Goal: Task Accomplishment & Management: Use online tool/utility

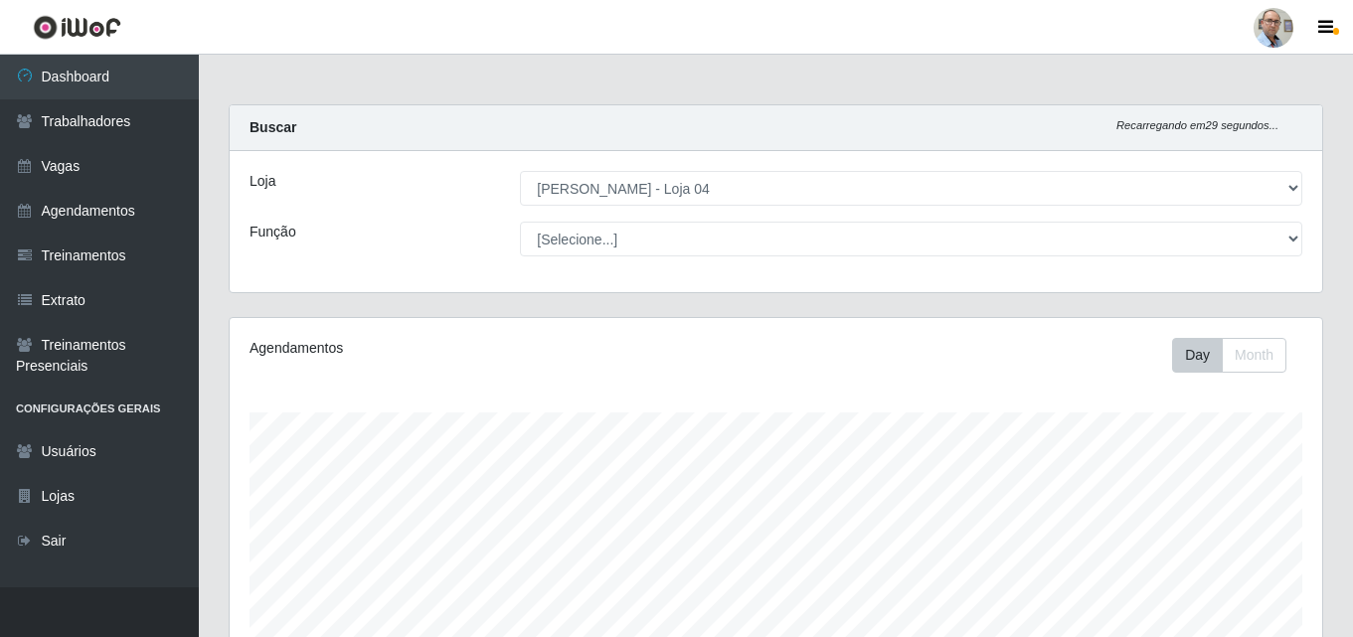
select select "251"
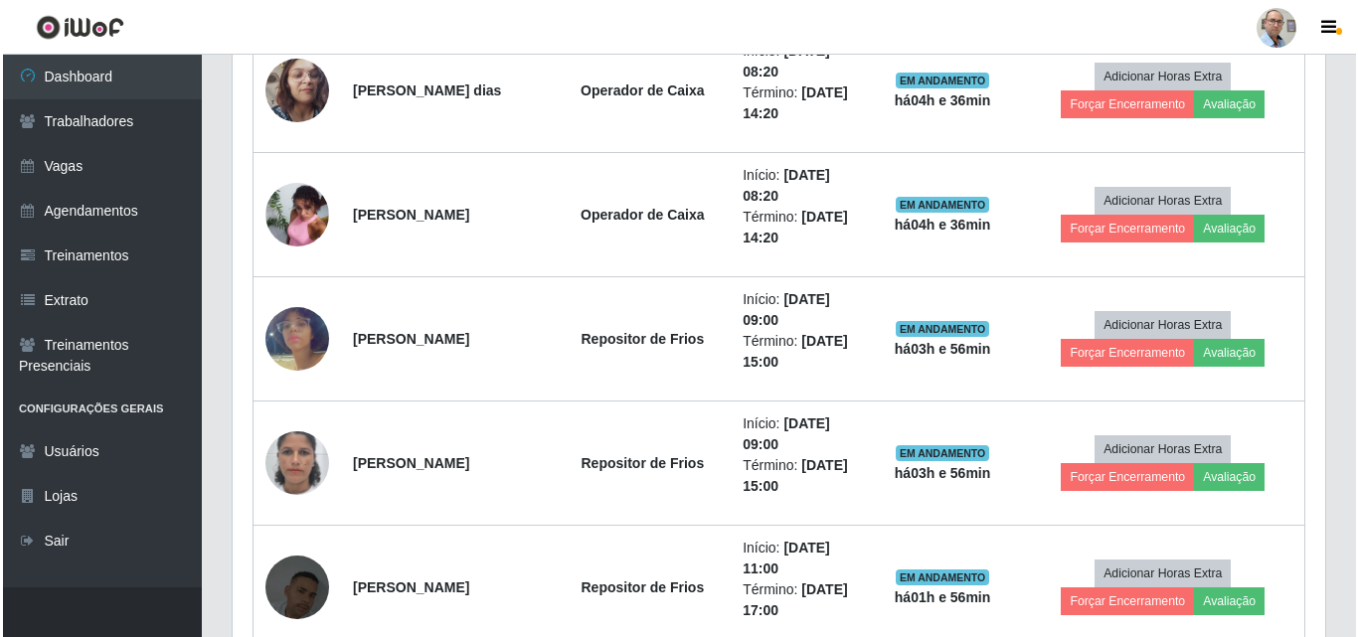
scroll to position [2087, 0]
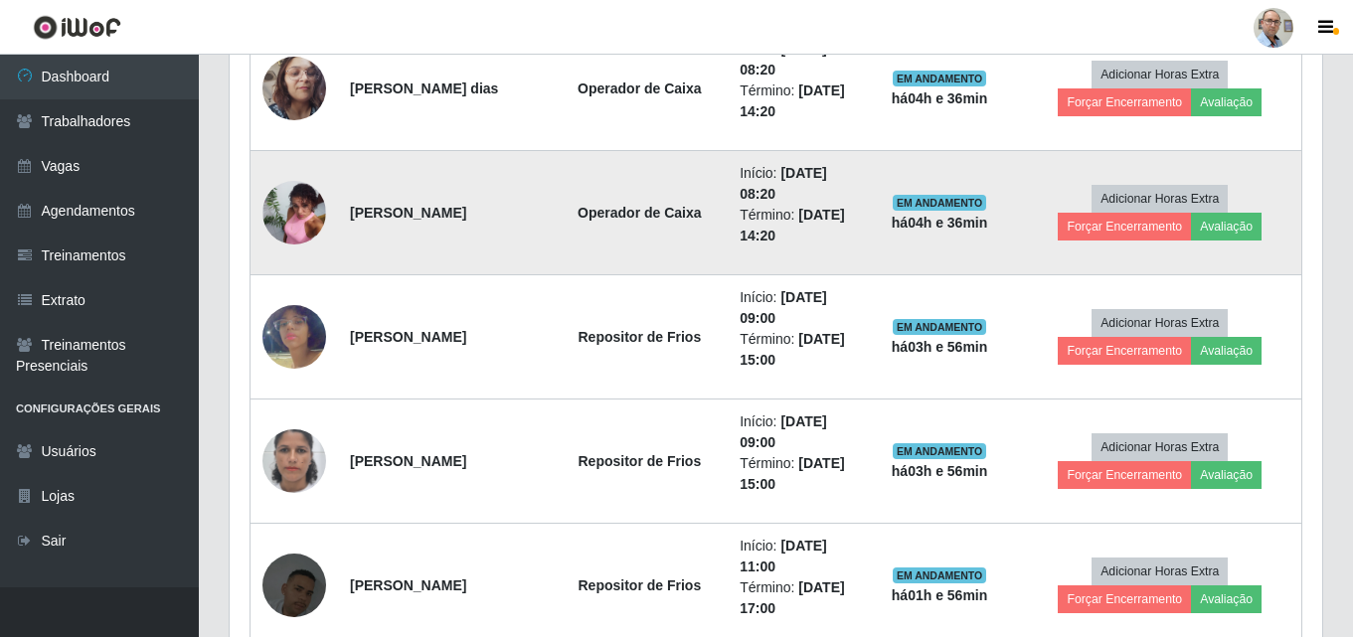
click at [294, 215] on img at bounding box center [294, 212] width 64 height 85
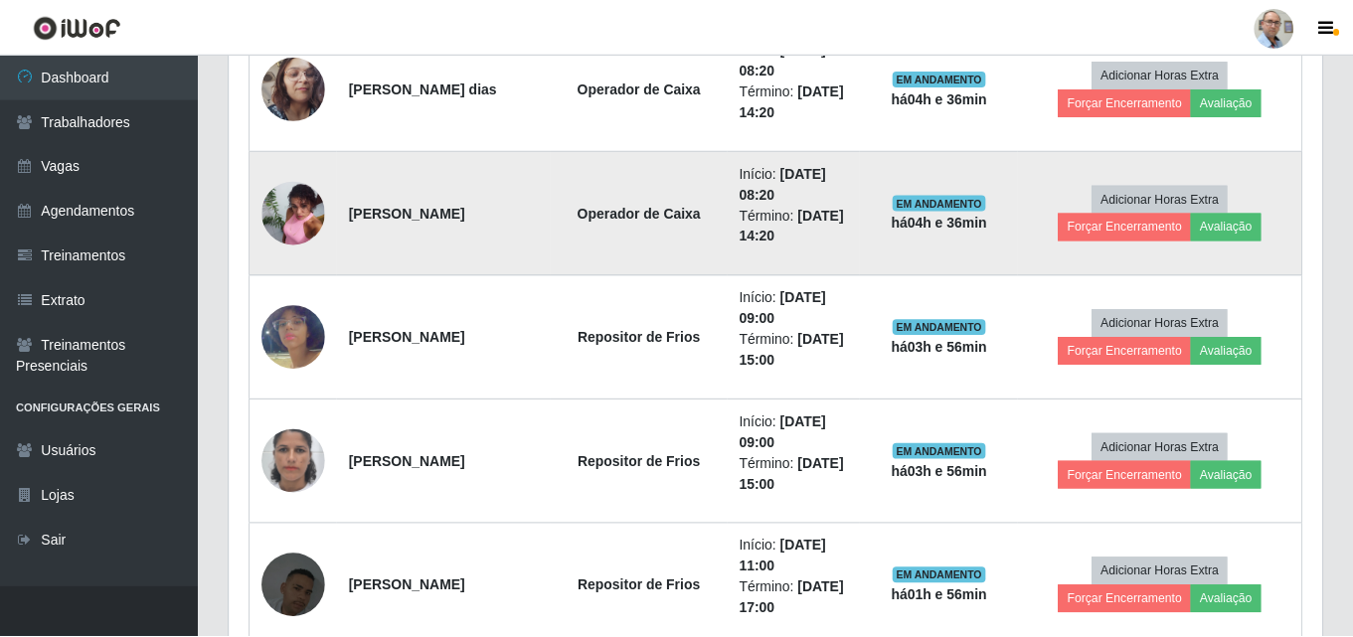
scroll to position [412, 1082]
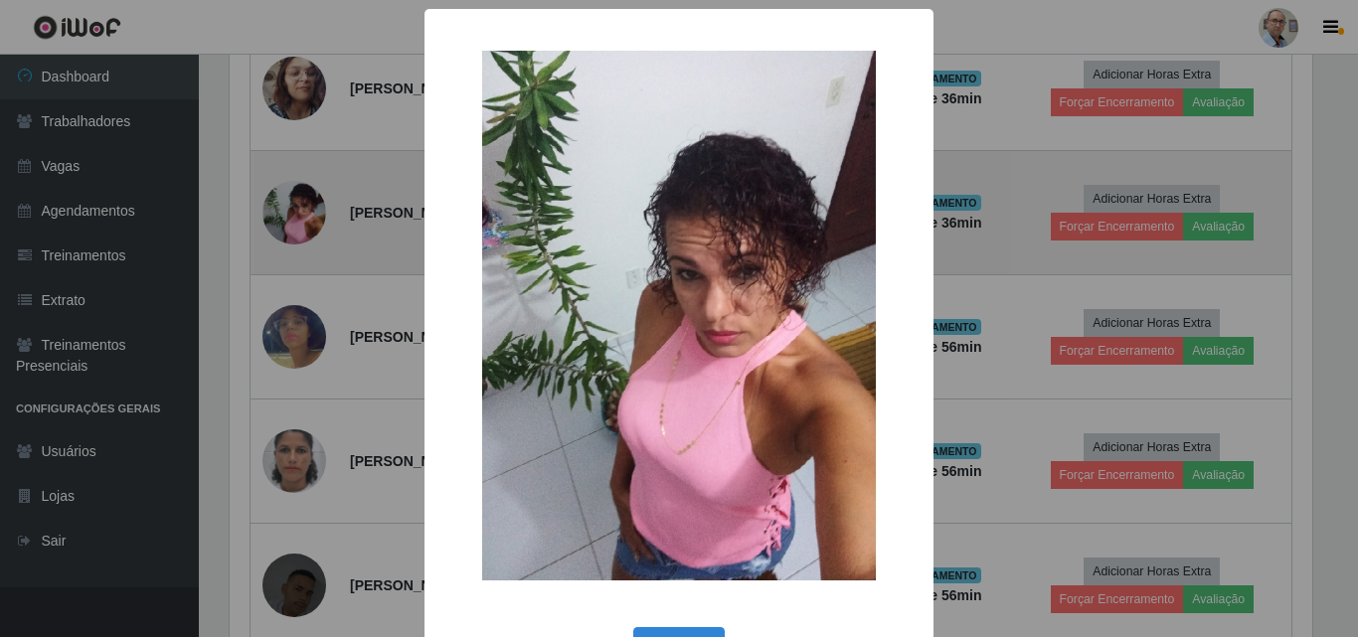
click at [294, 215] on div "× OK Cancel" at bounding box center [679, 318] width 1358 height 637
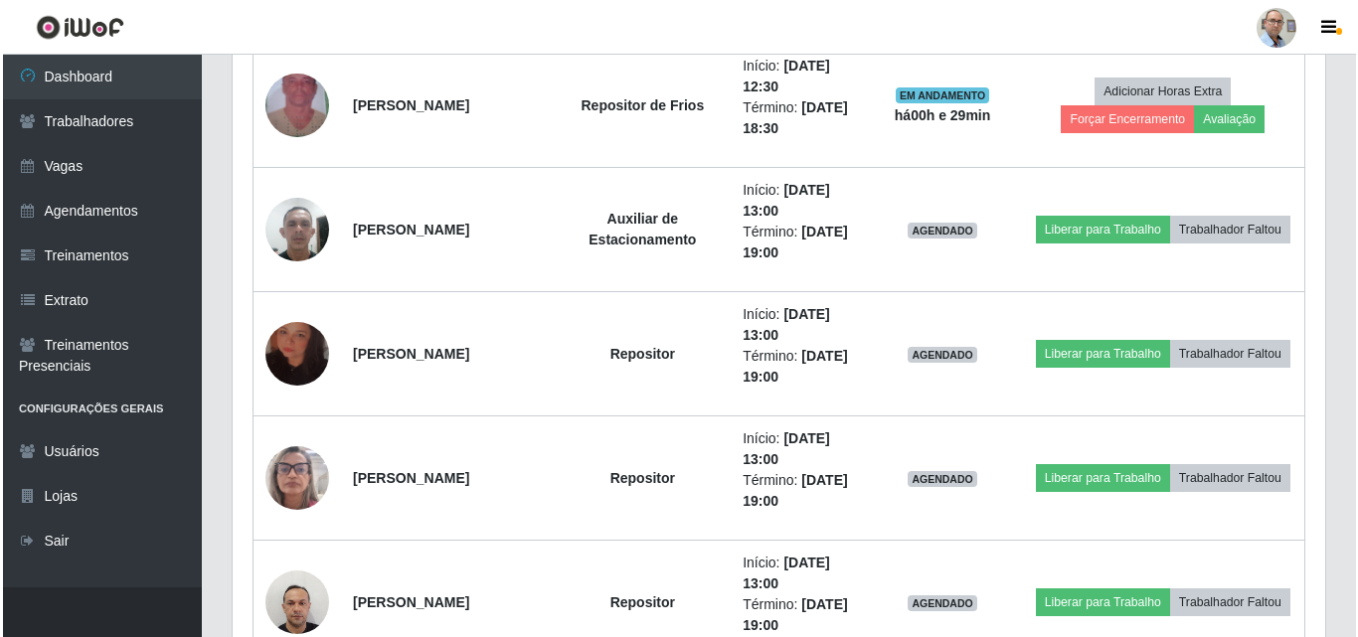
scroll to position [2814, 0]
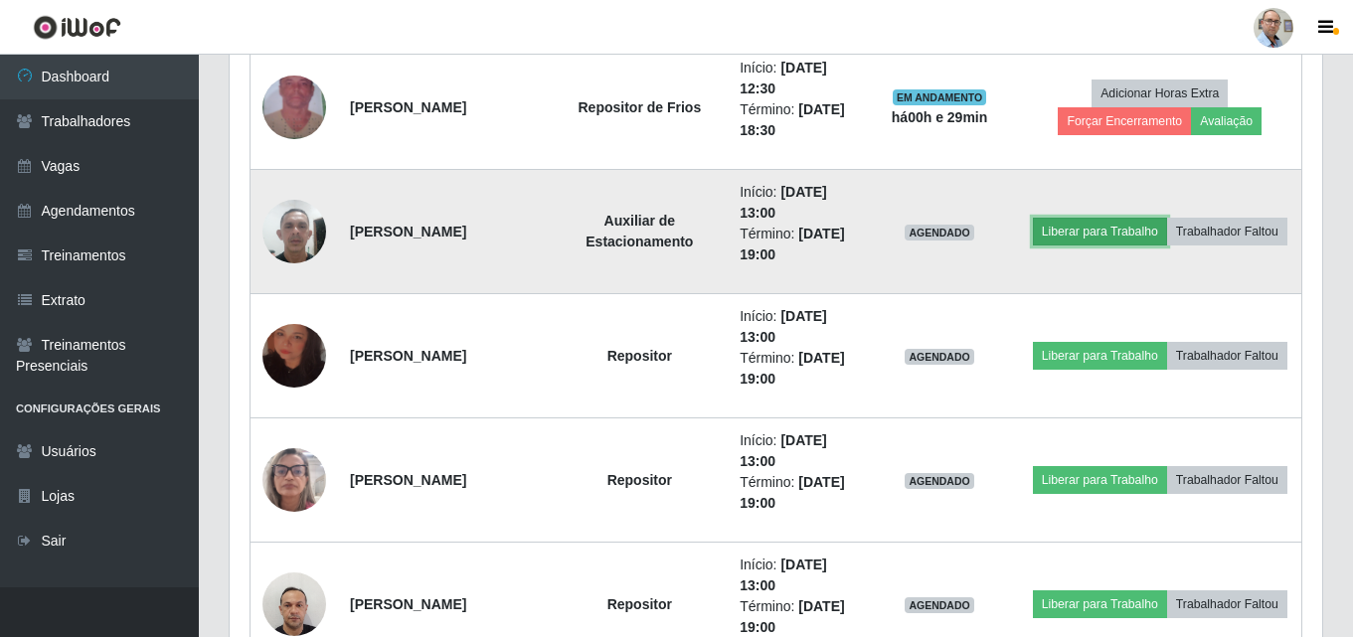
click at [1073, 236] on button "Liberar para Trabalho" at bounding box center [1100, 232] width 134 height 28
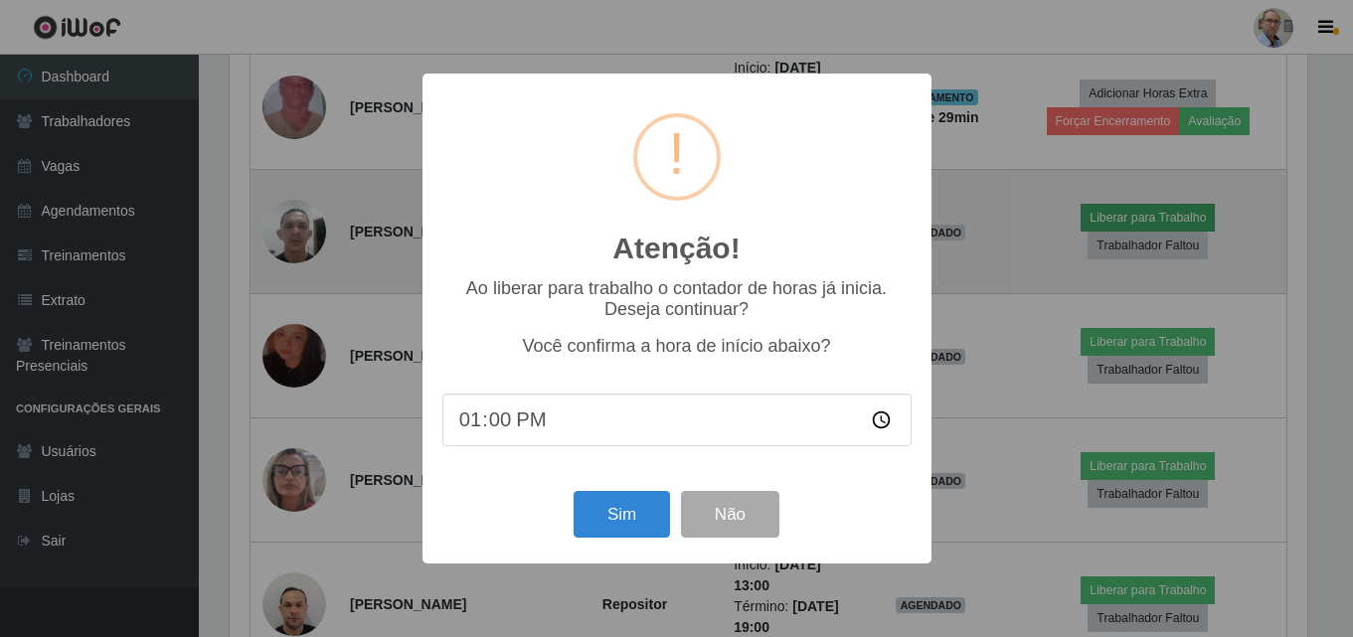
scroll to position [412, 1082]
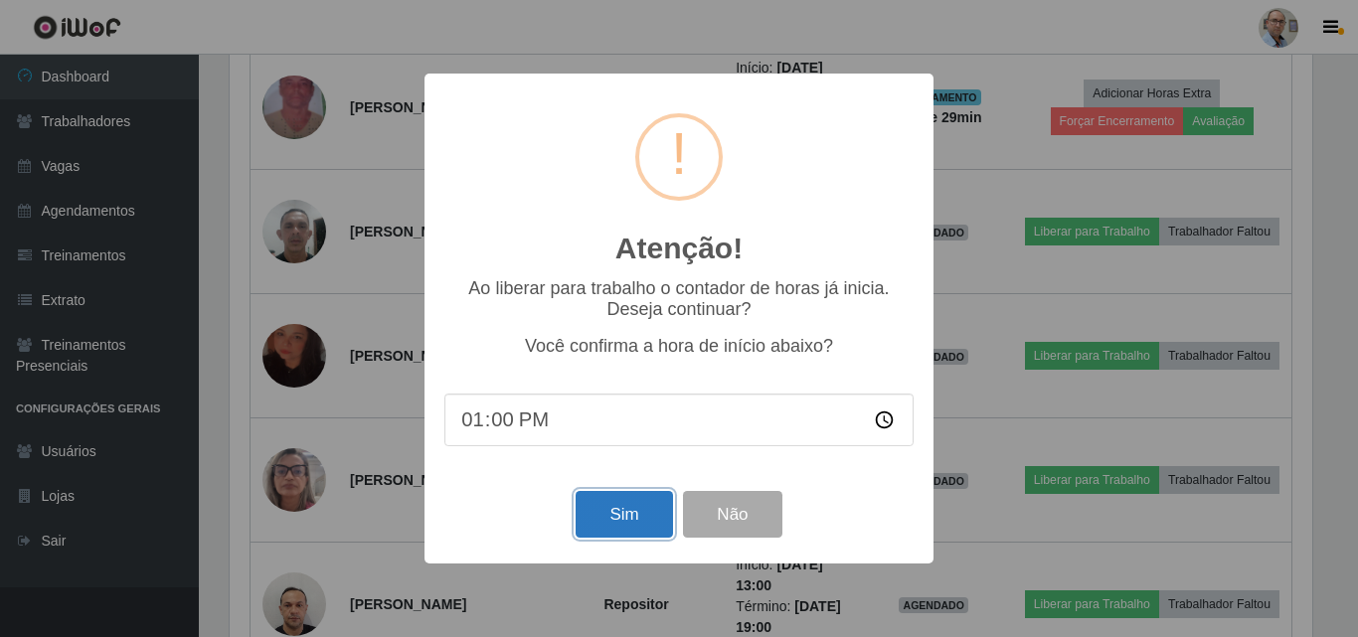
click at [631, 512] on button "Sim" at bounding box center [623, 514] width 96 height 47
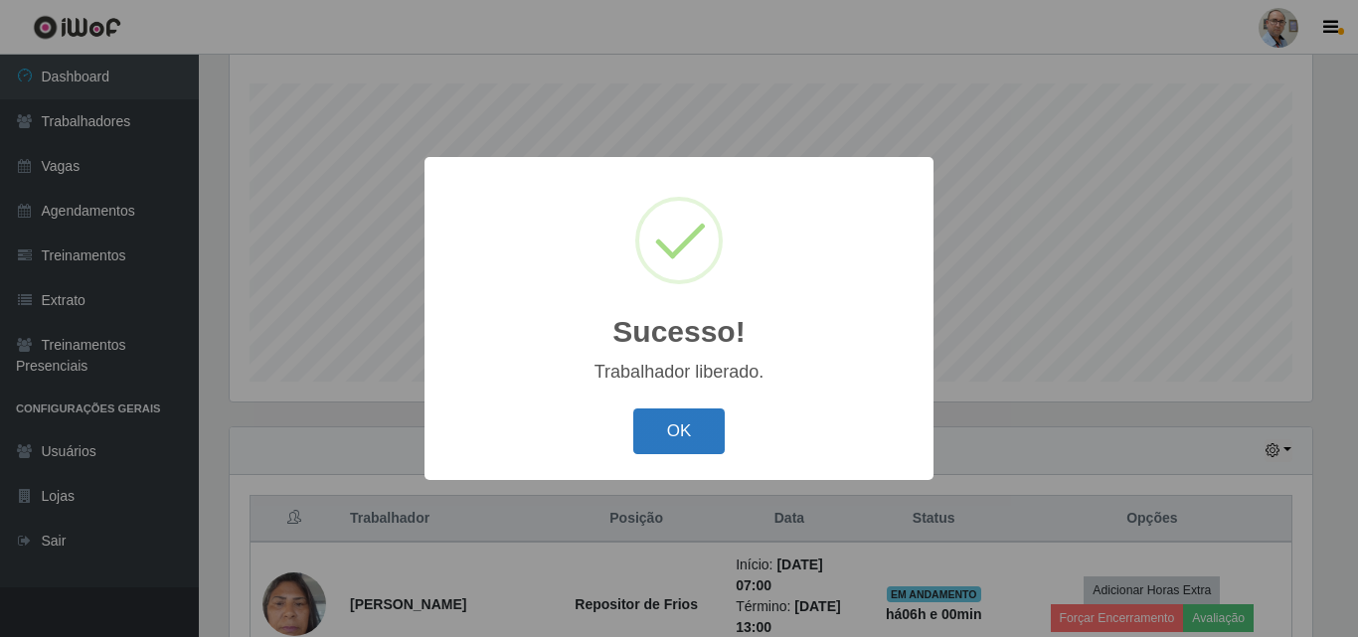
click at [702, 415] on button "OK" at bounding box center [679, 431] width 92 height 47
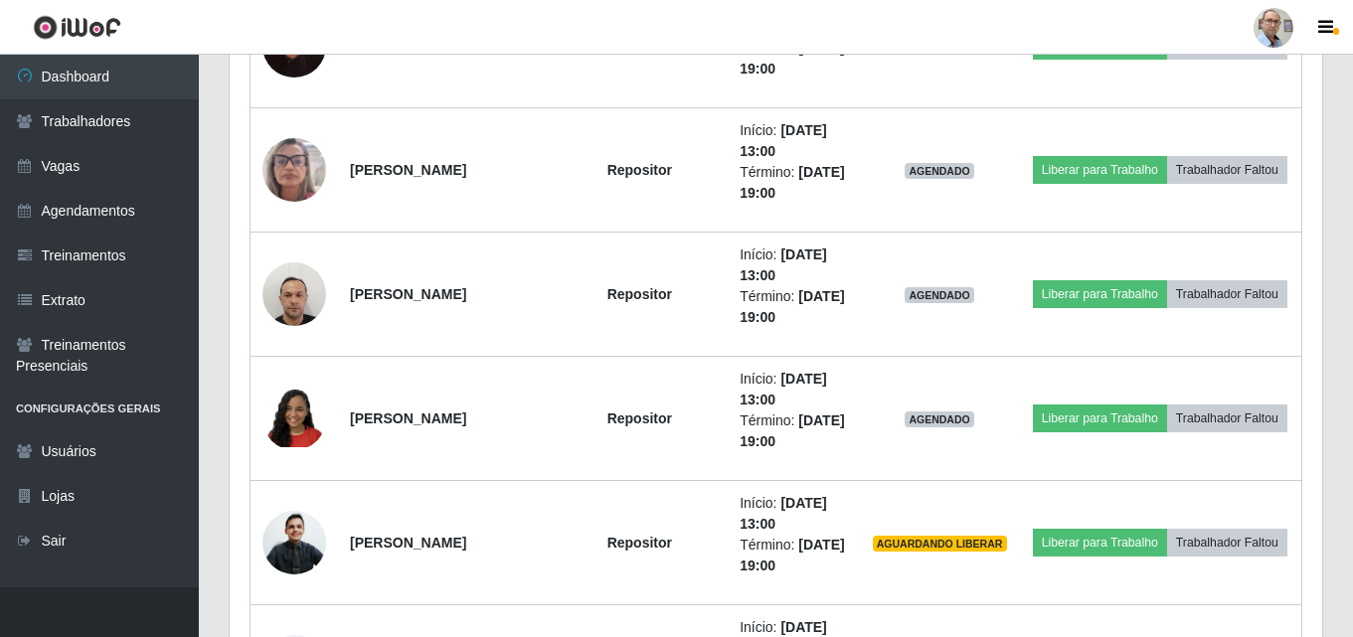
scroll to position [3013, 0]
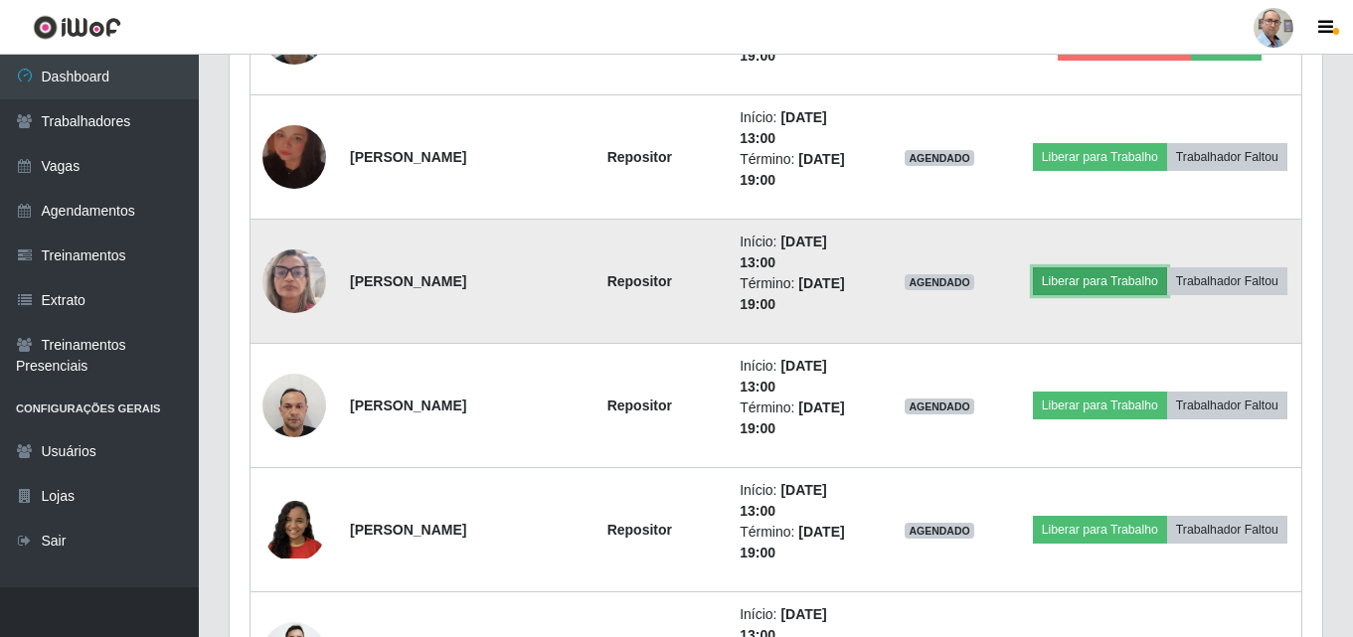
click at [1078, 282] on button "Liberar para Trabalho" at bounding box center [1100, 281] width 134 height 28
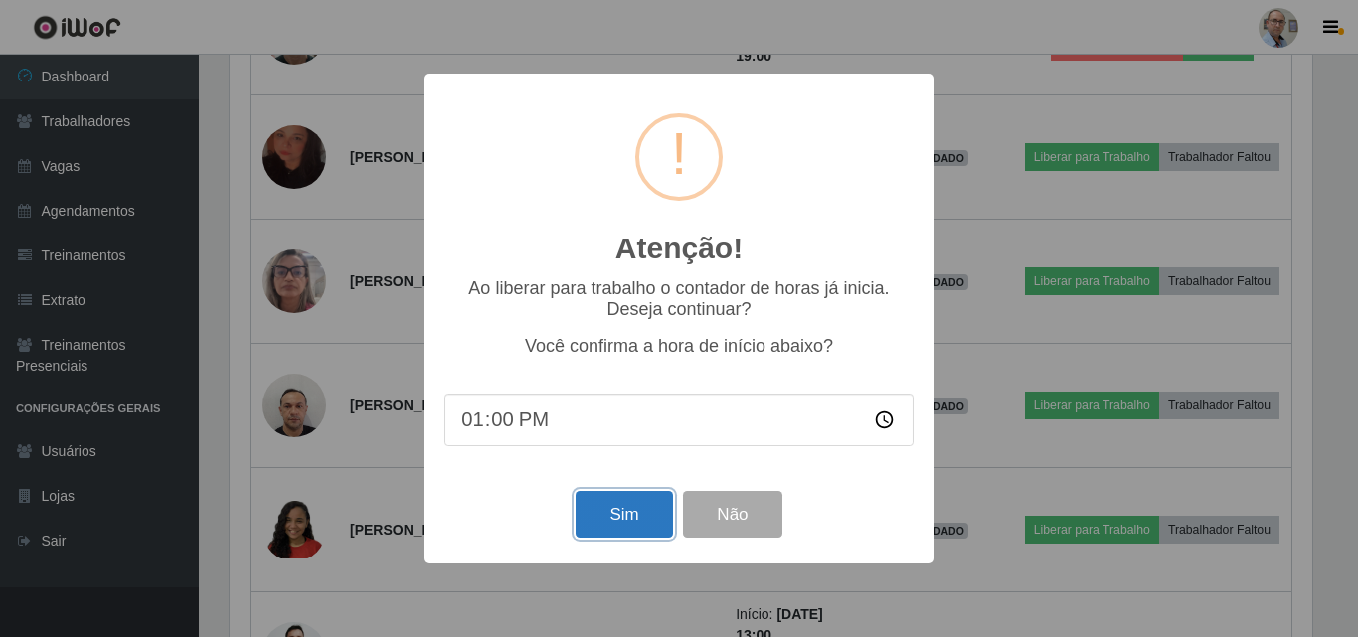
click at [638, 515] on button "Sim" at bounding box center [623, 514] width 96 height 47
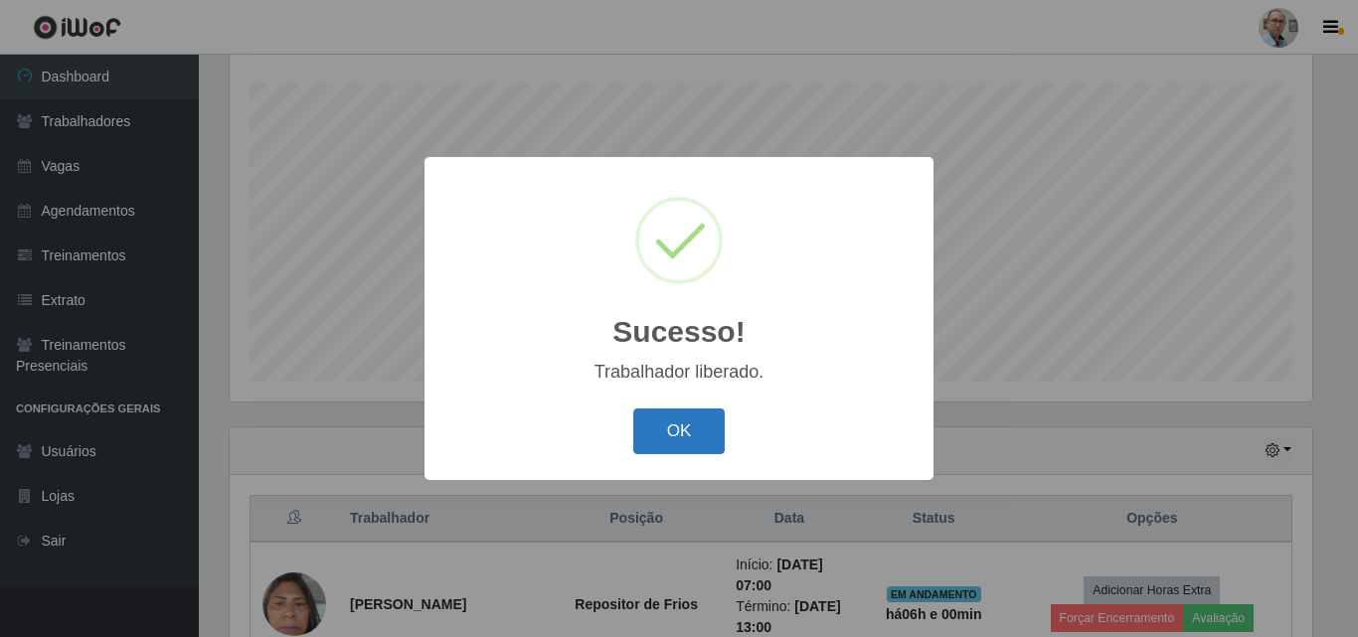
click at [683, 441] on button "OK" at bounding box center [679, 431] width 92 height 47
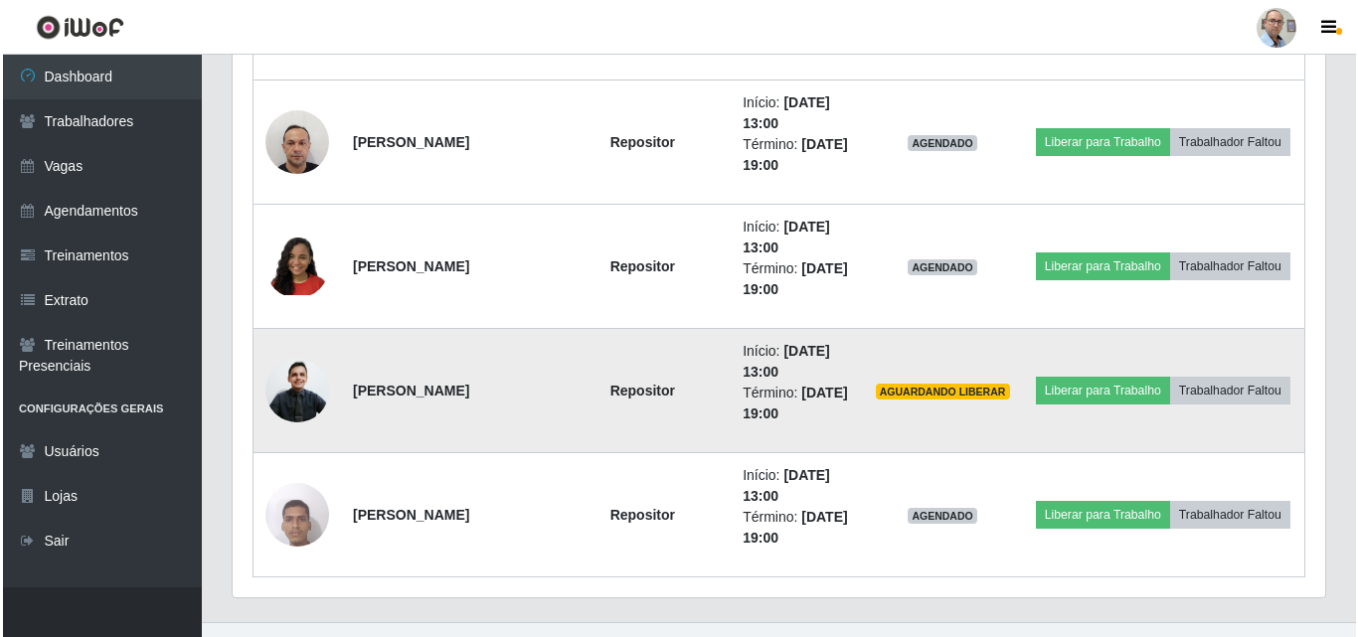
scroll to position [3311, 0]
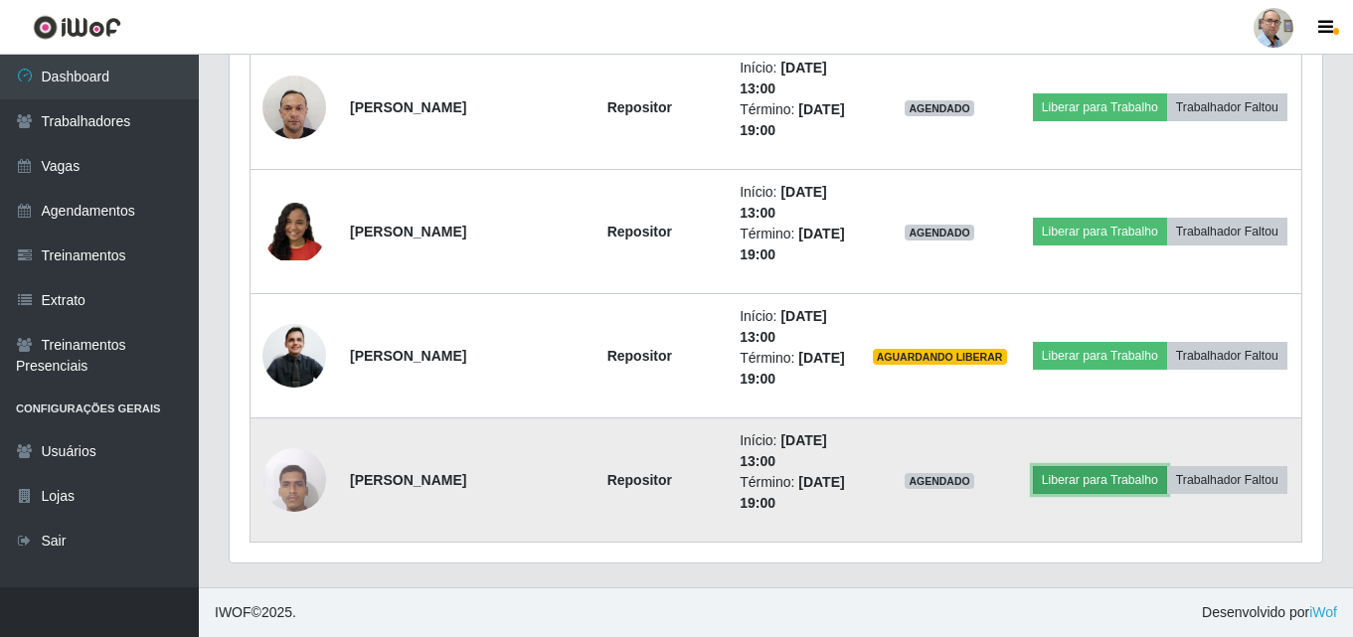
click at [1116, 478] on button "Liberar para Trabalho" at bounding box center [1100, 480] width 134 height 28
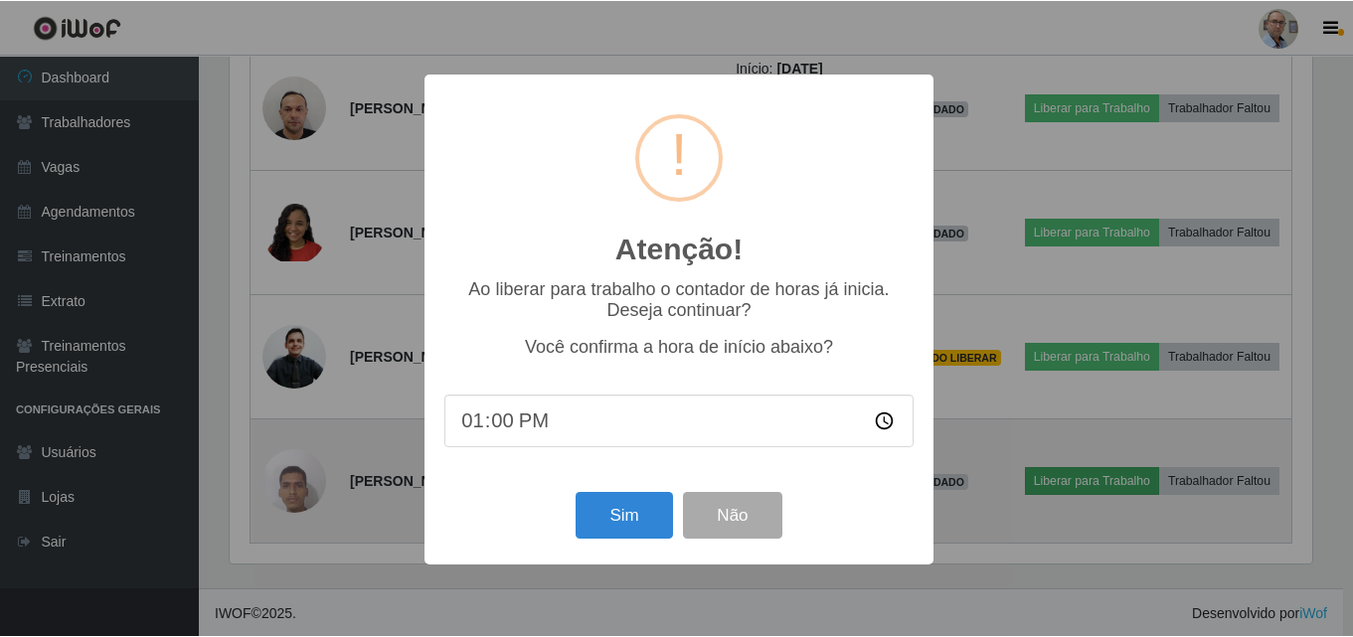
scroll to position [412, 1082]
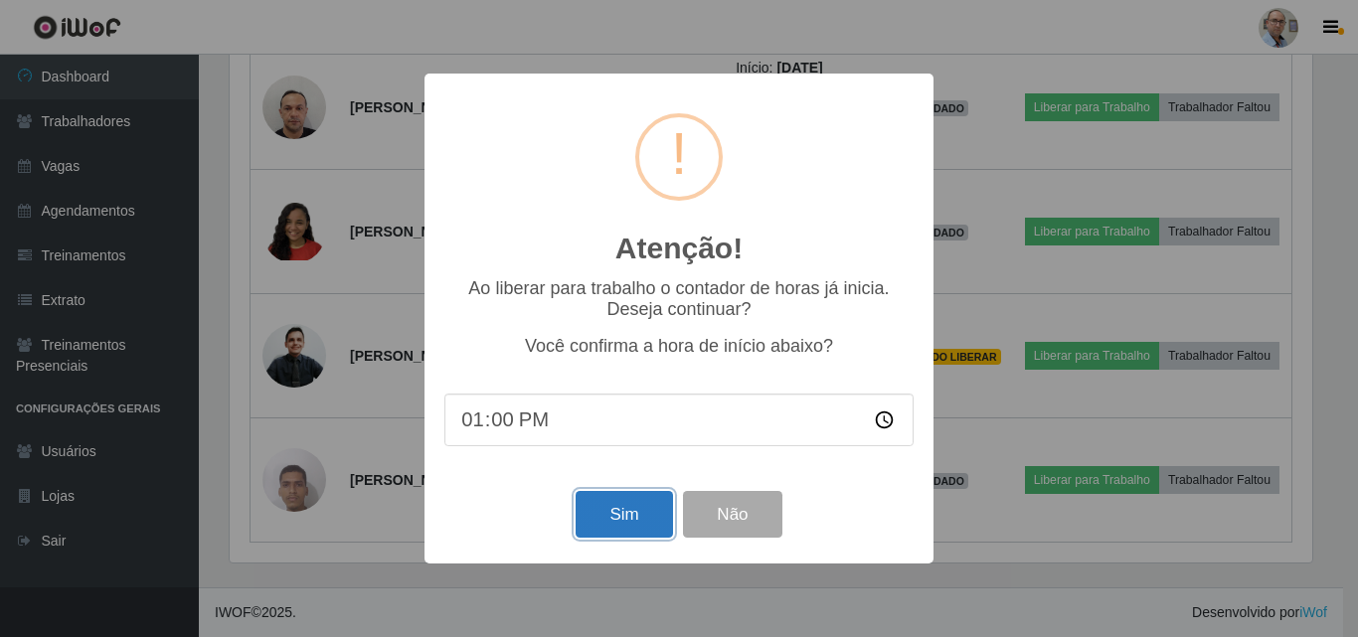
click at [634, 513] on button "Sim" at bounding box center [623, 514] width 96 height 47
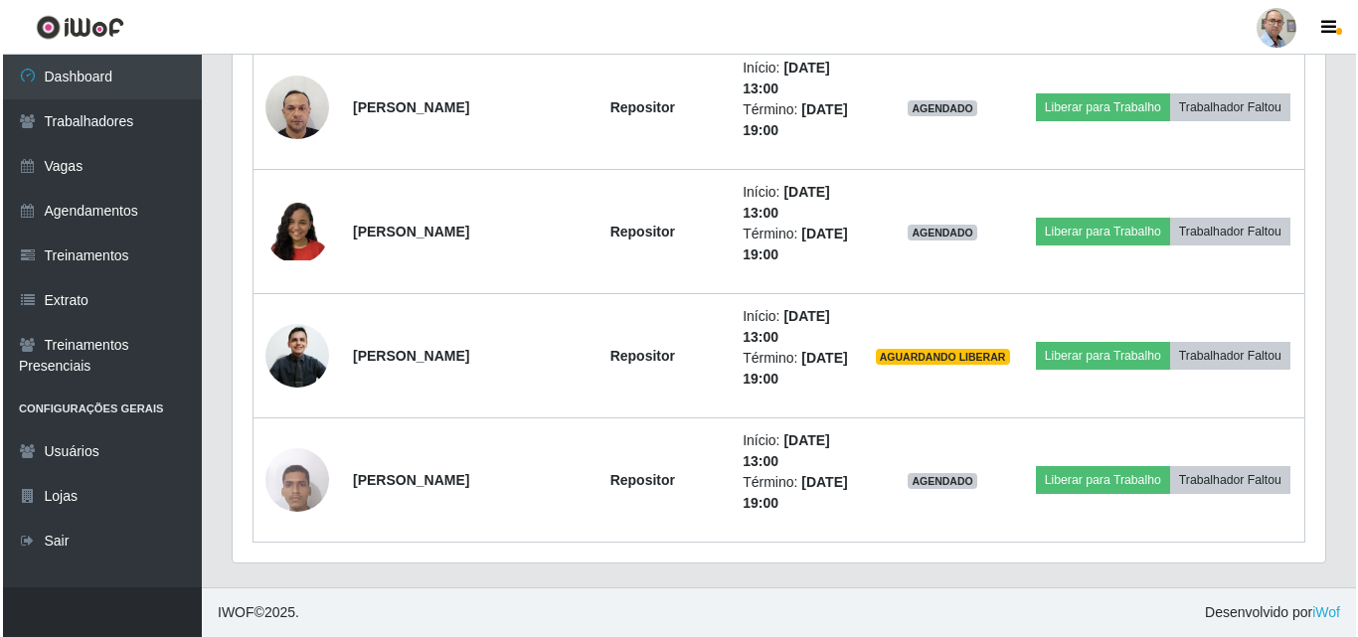
scroll to position [0, 0]
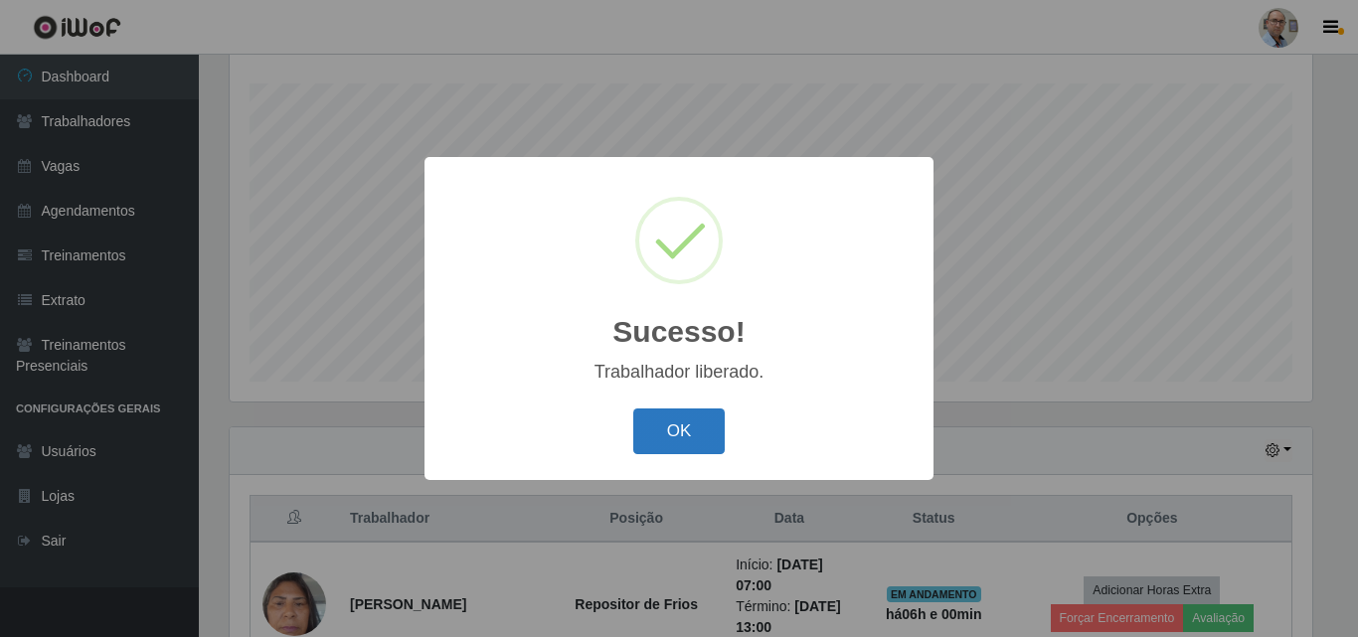
click at [659, 439] on button "OK" at bounding box center [679, 431] width 92 height 47
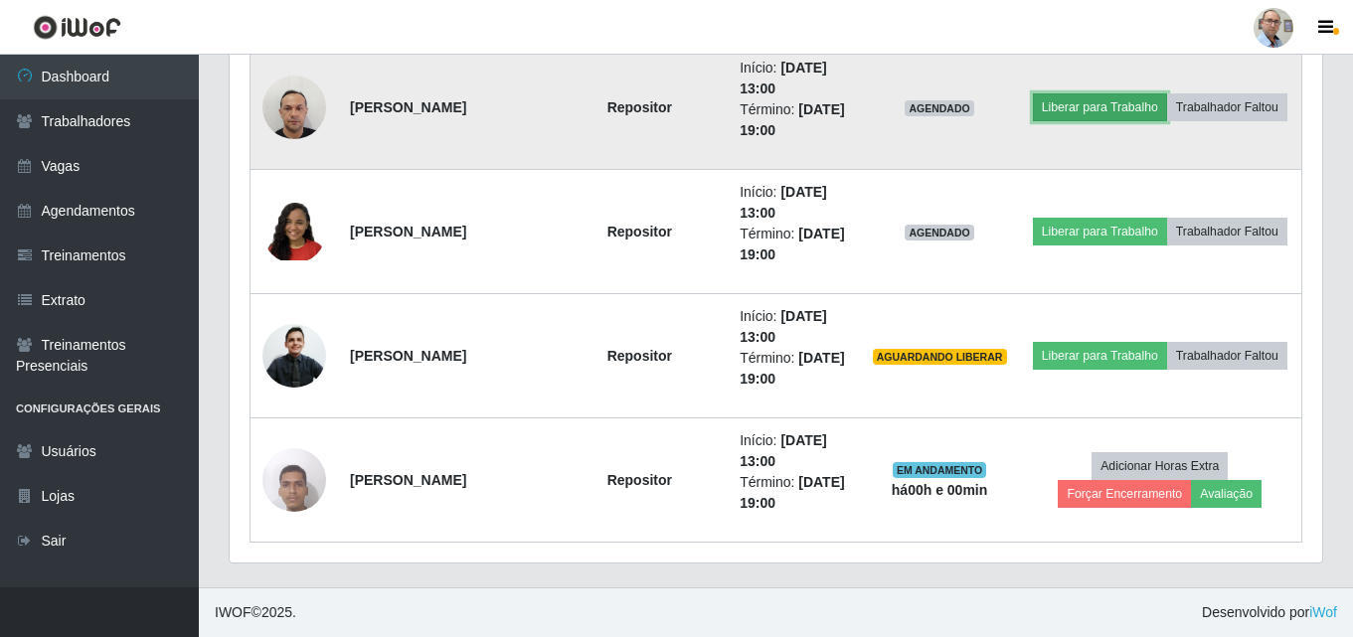
click at [1077, 105] on button "Liberar para Trabalho" at bounding box center [1100, 107] width 134 height 28
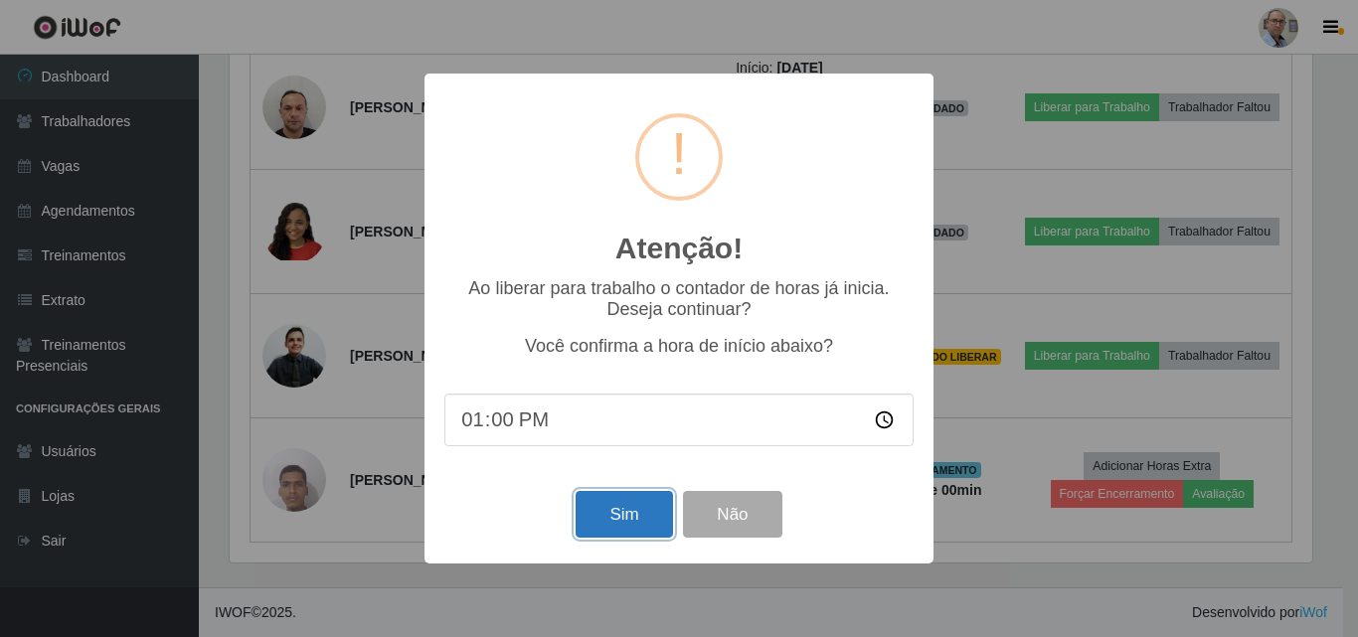
click at [638, 518] on button "Sim" at bounding box center [623, 514] width 96 height 47
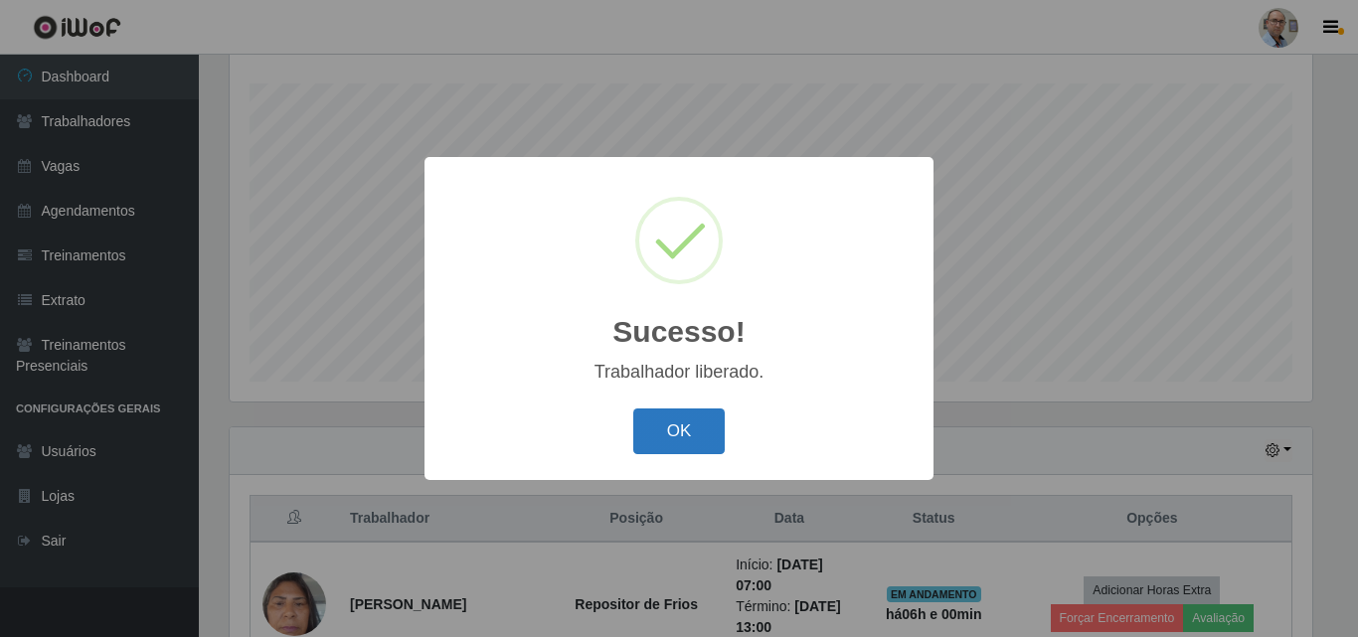
click at [683, 423] on button "OK" at bounding box center [679, 431] width 92 height 47
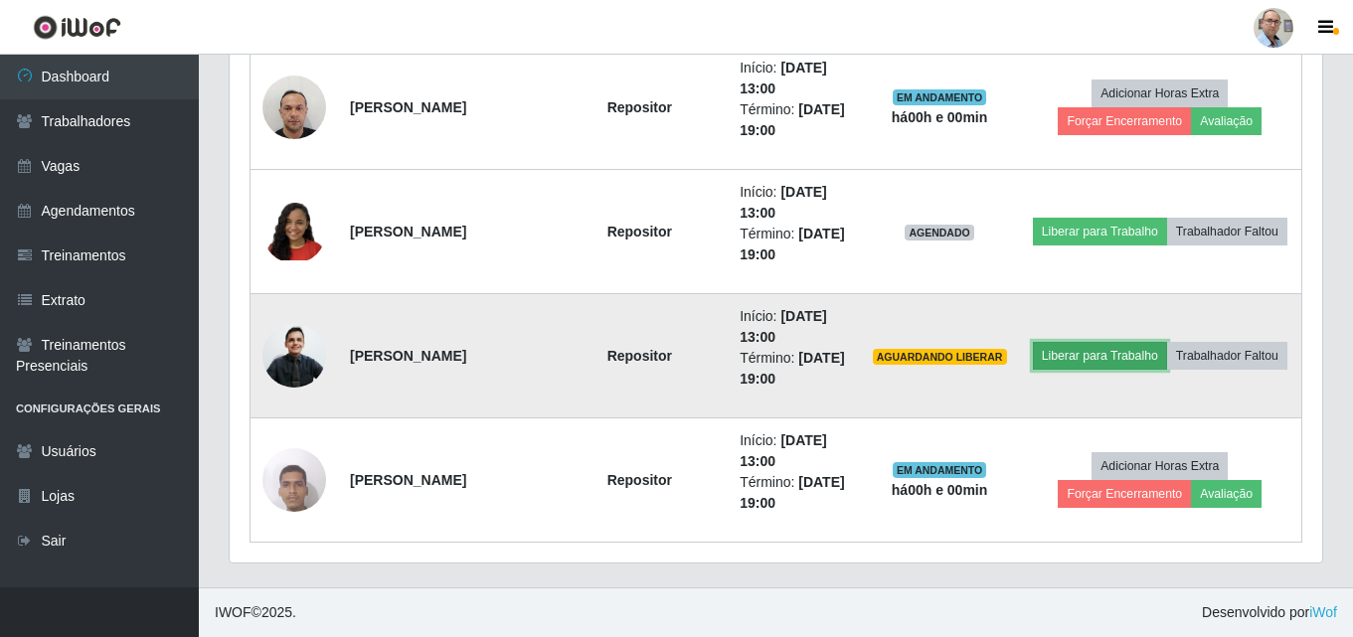
click at [1090, 356] on button "Liberar para Trabalho" at bounding box center [1100, 356] width 134 height 28
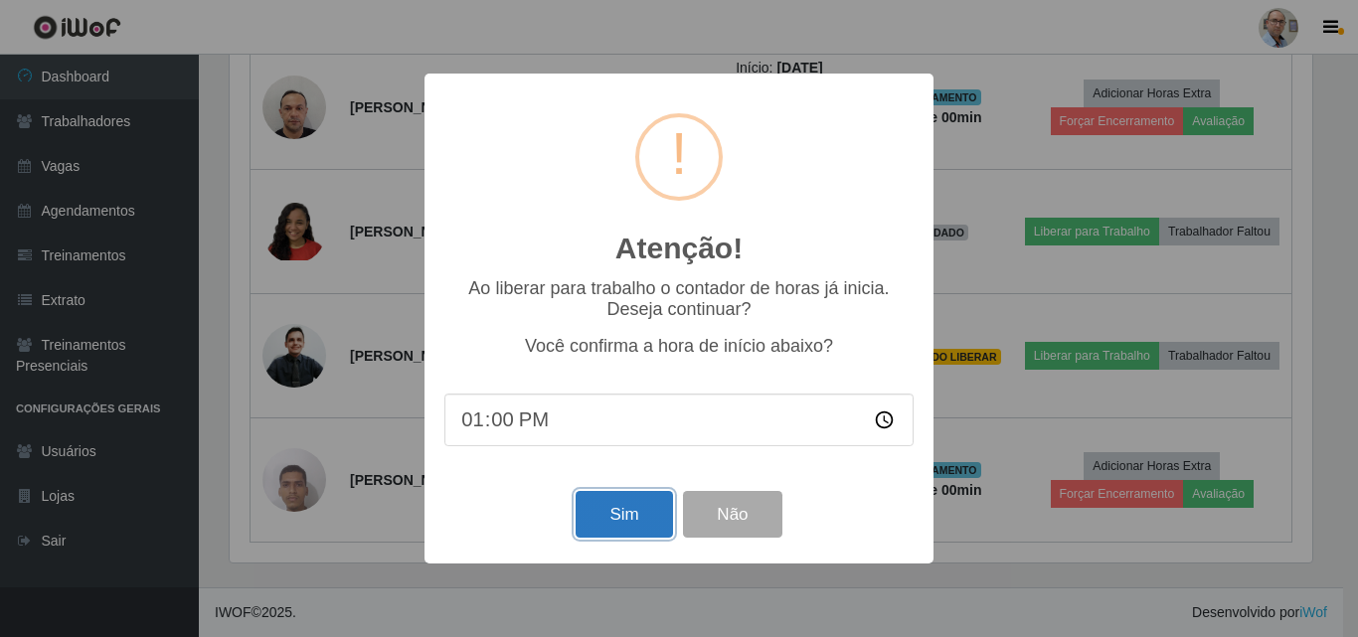
click at [644, 510] on button "Sim" at bounding box center [623, 514] width 96 height 47
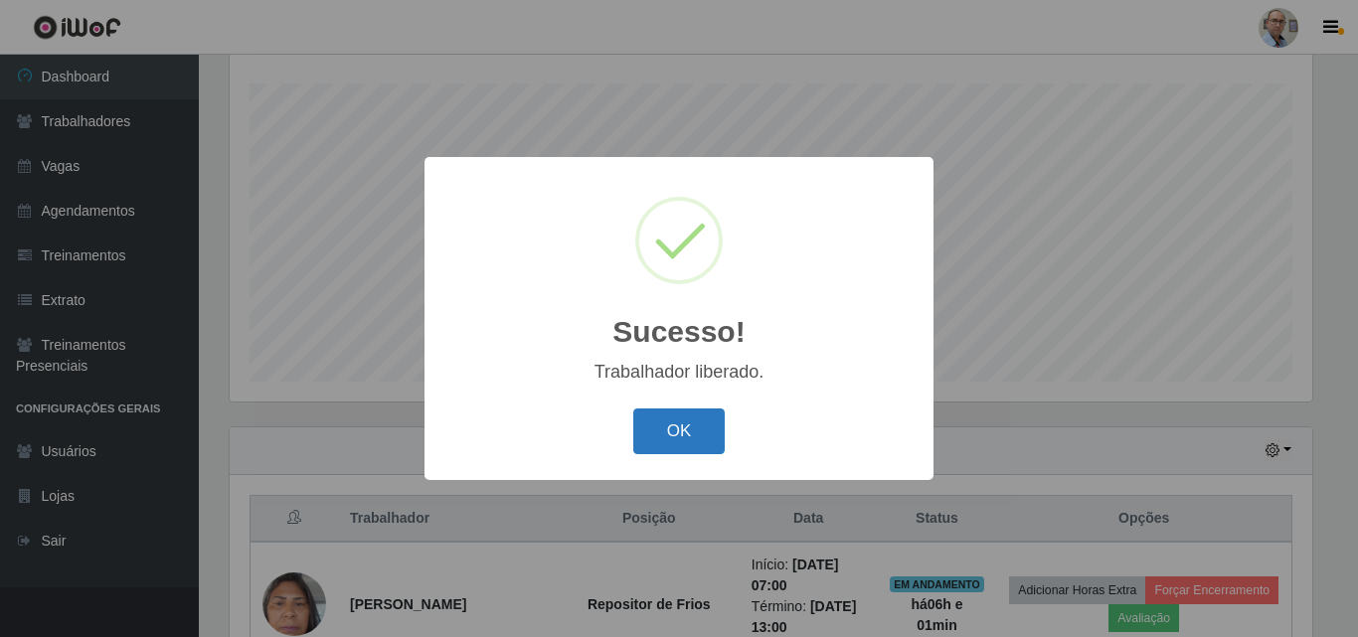
click at [700, 440] on button "OK" at bounding box center [679, 431] width 92 height 47
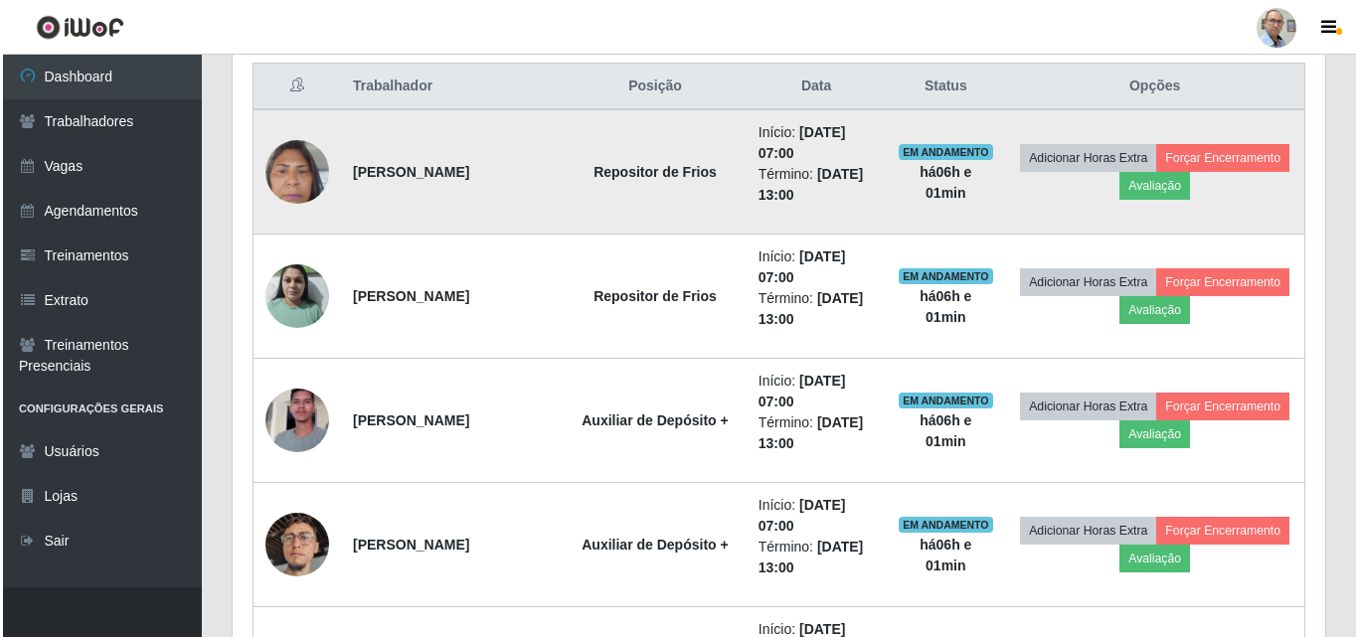
scroll to position [727, 0]
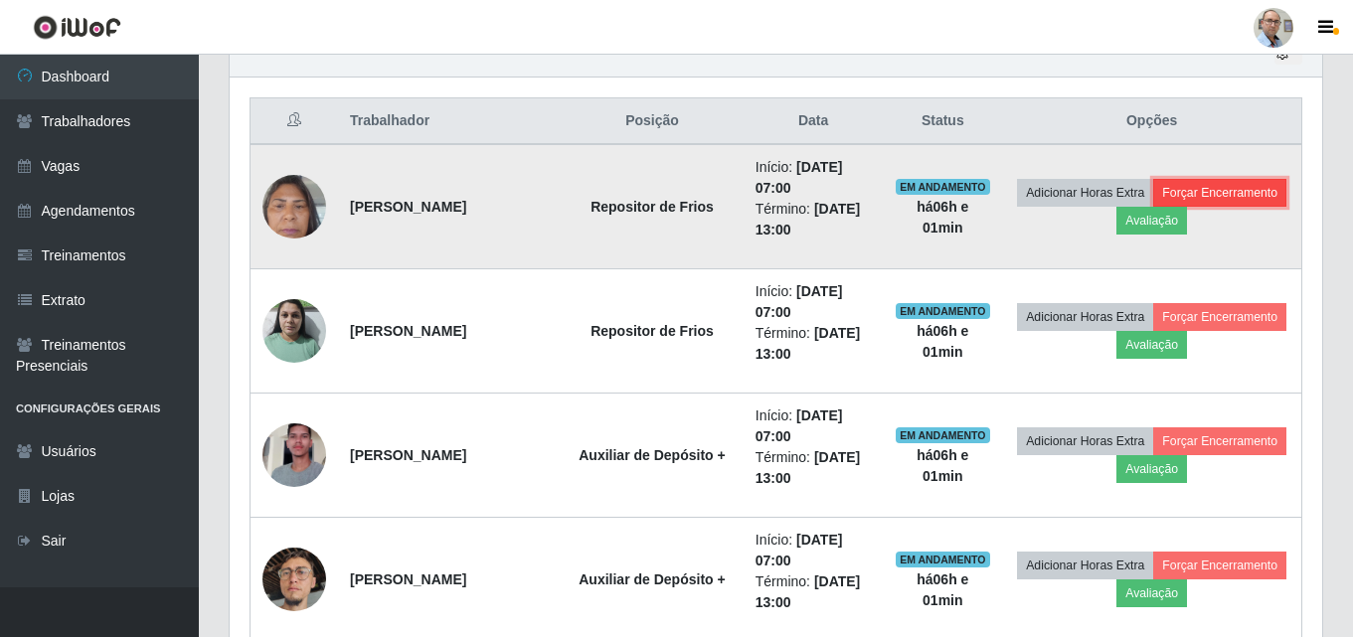
click at [1153, 207] on button "Forçar Encerramento" at bounding box center [1219, 193] width 133 height 28
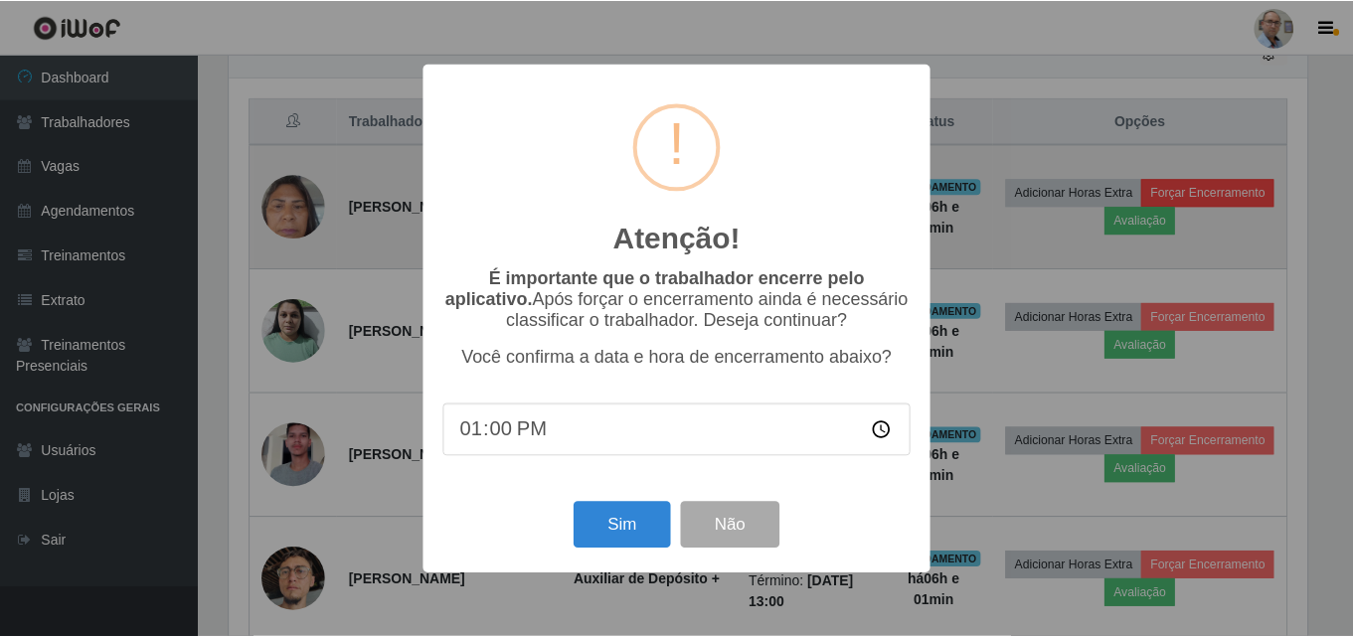
scroll to position [412, 1082]
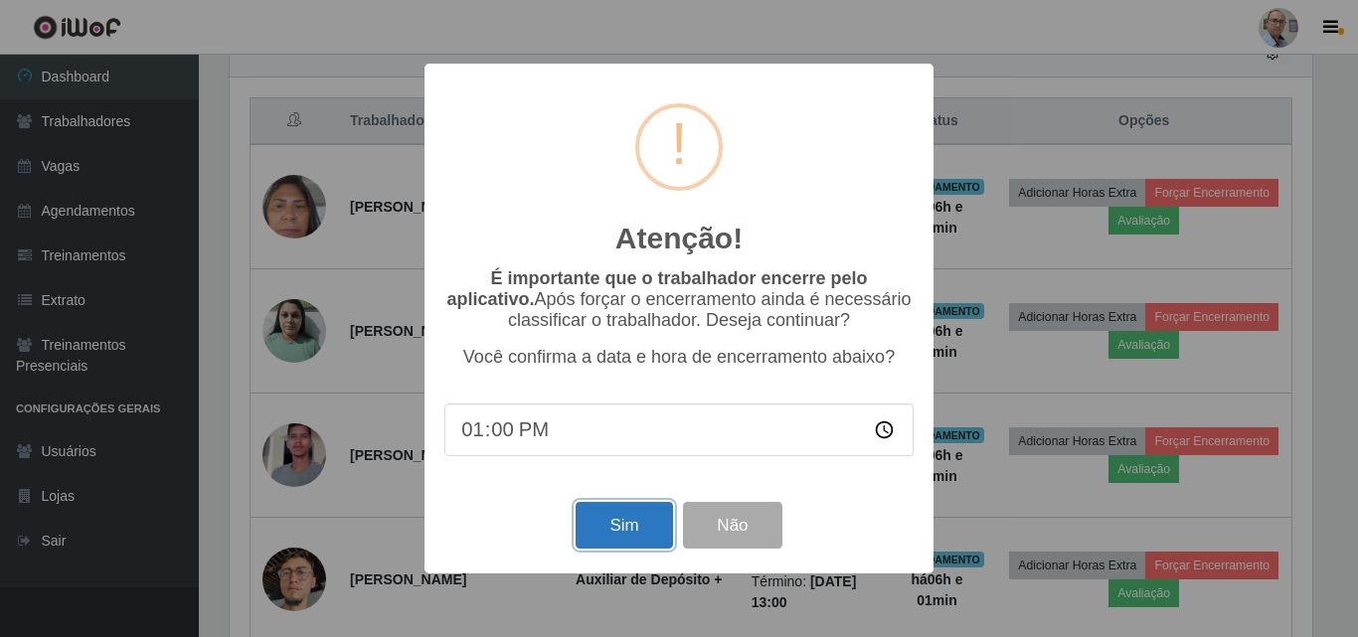
click at [619, 535] on button "Sim" at bounding box center [623, 525] width 96 height 47
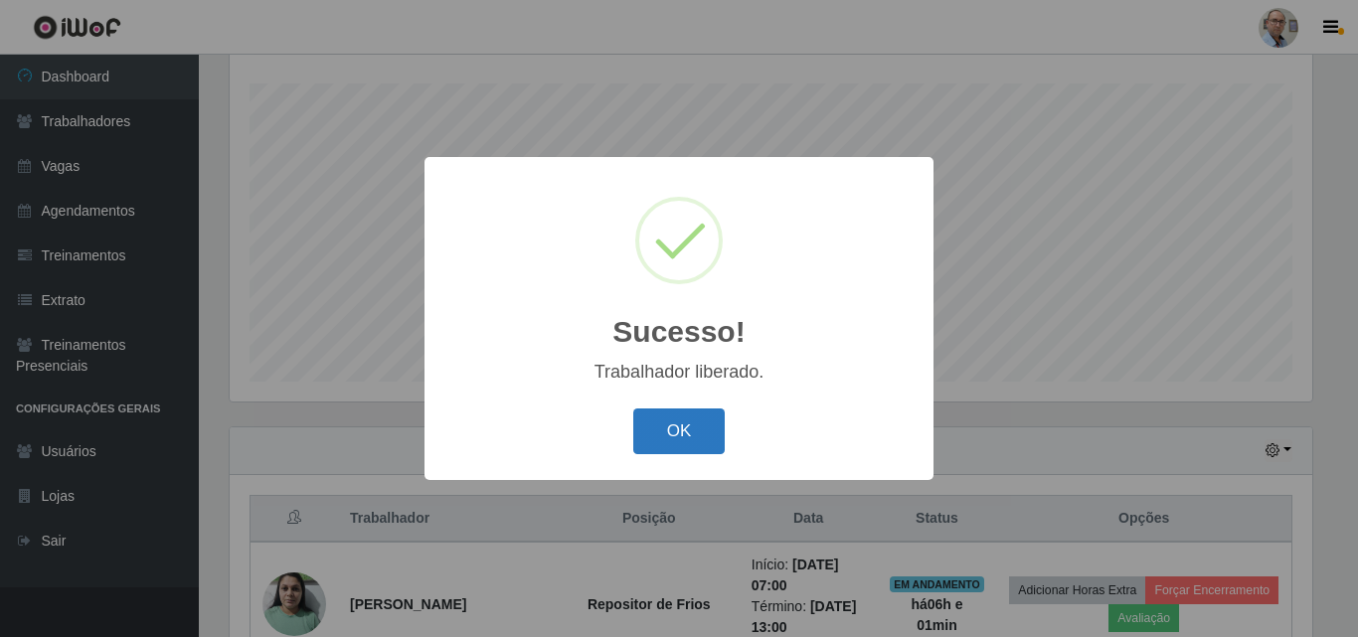
click at [658, 438] on button "OK" at bounding box center [679, 431] width 92 height 47
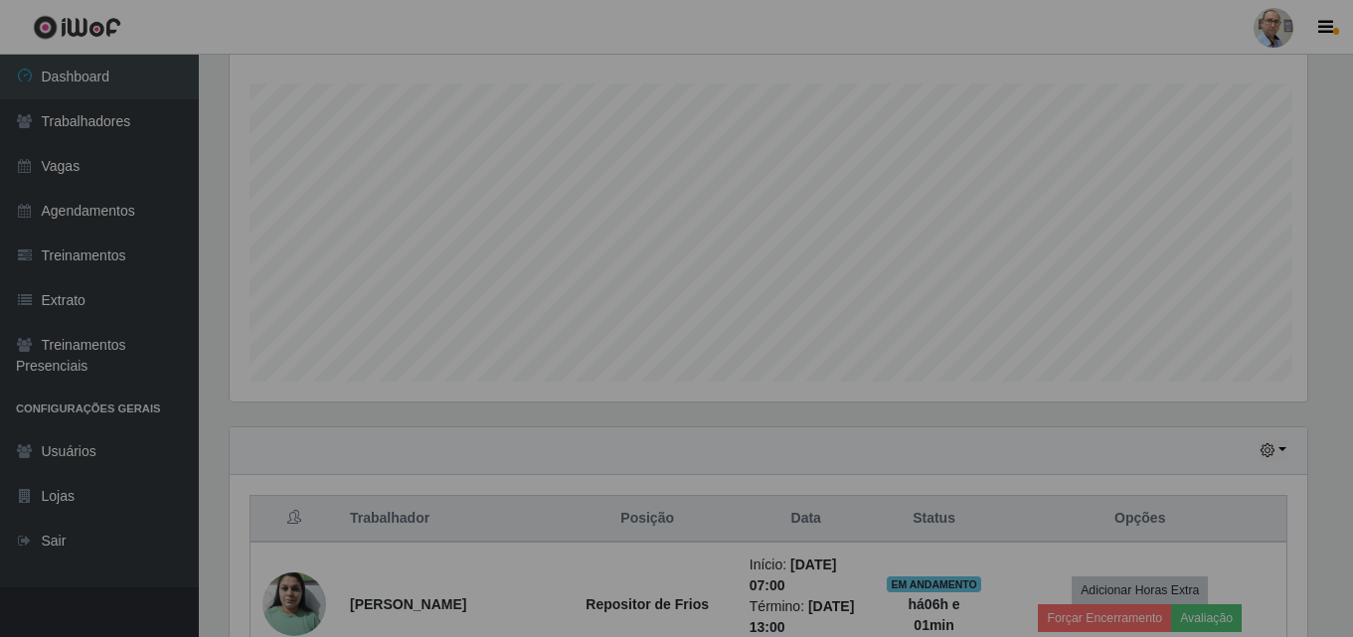
scroll to position [993492, 992812]
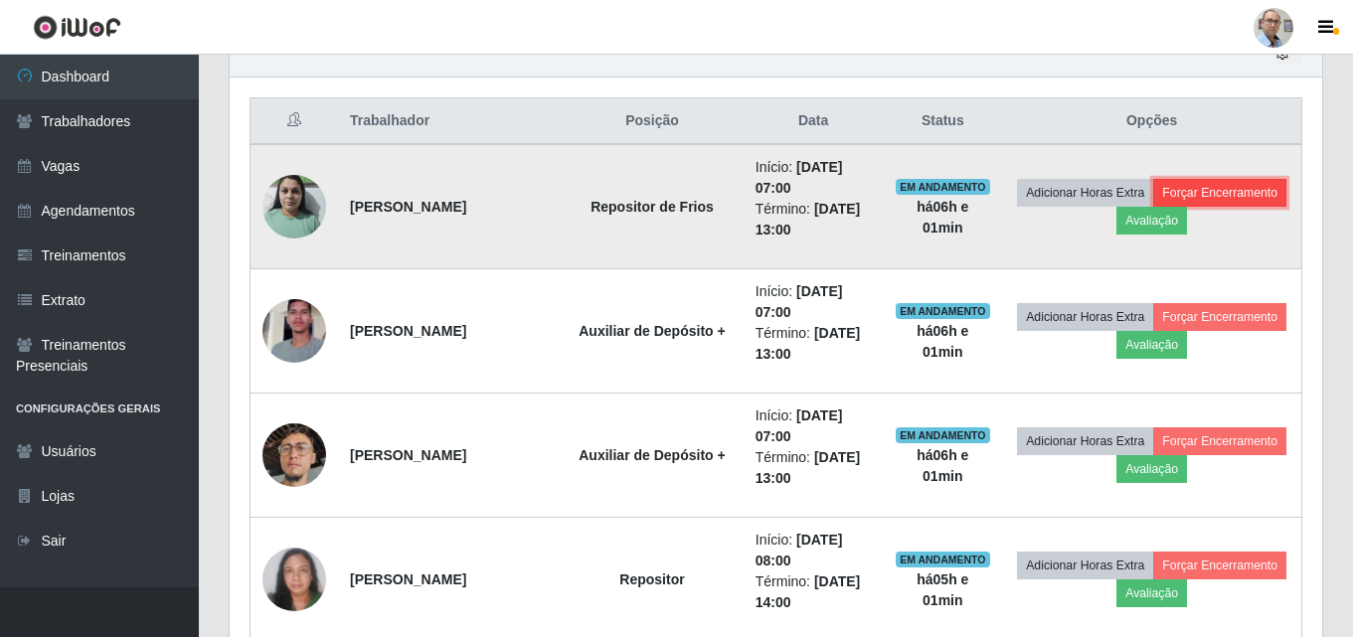
click at [1153, 207] on button "Forçar Encerramento" at bounding box center [1219, 193] width 133 height 28
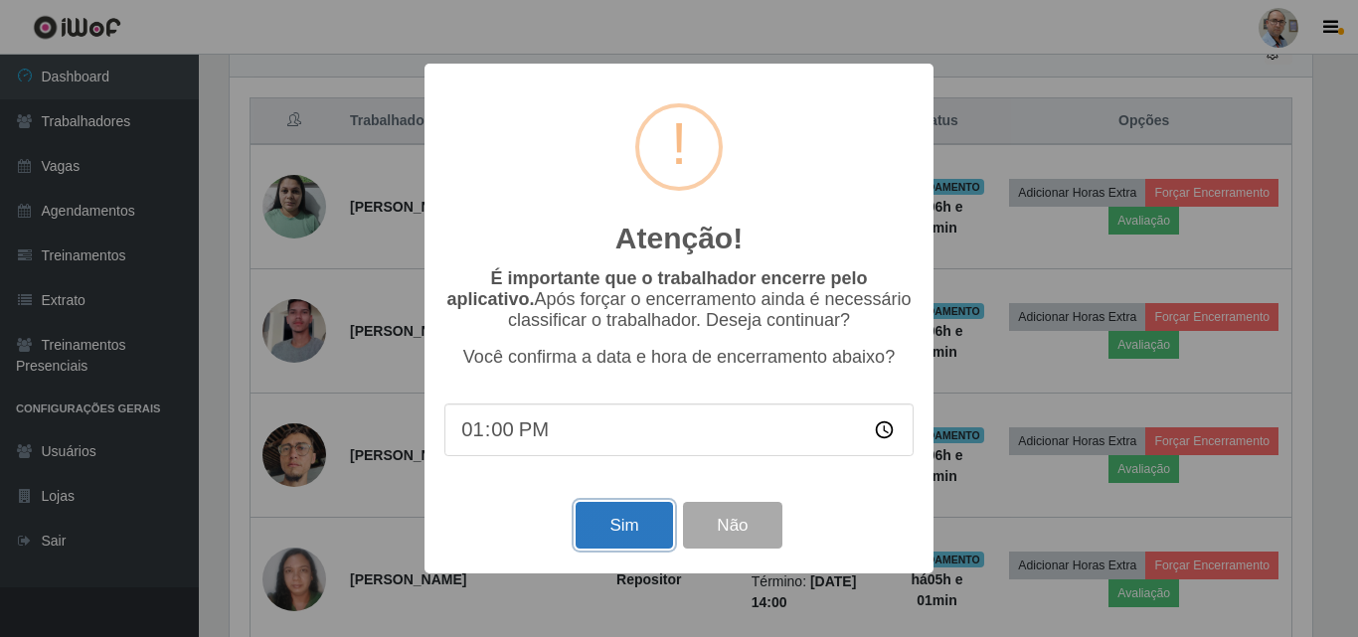
click at [625, 529] on button "Sim" at bounding box center [623, 525] width 96 height 47
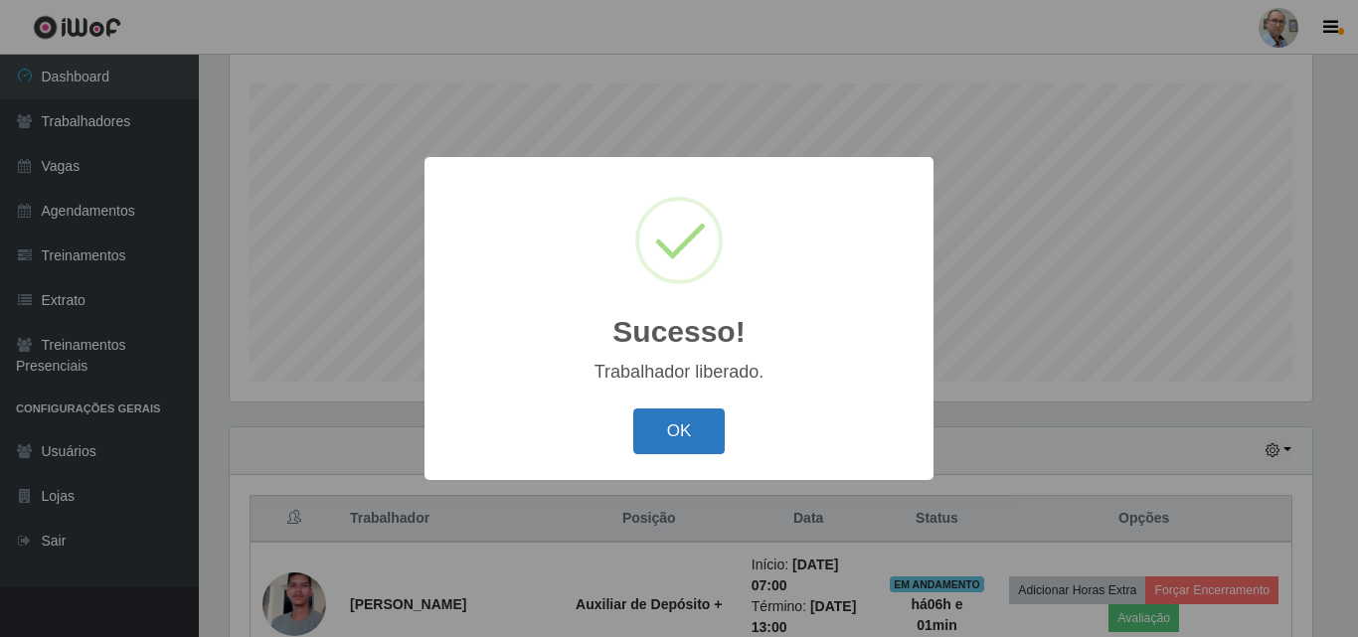
click at [680, 416] on button "OK" at bounding box center [679, 431] width 92 height 47
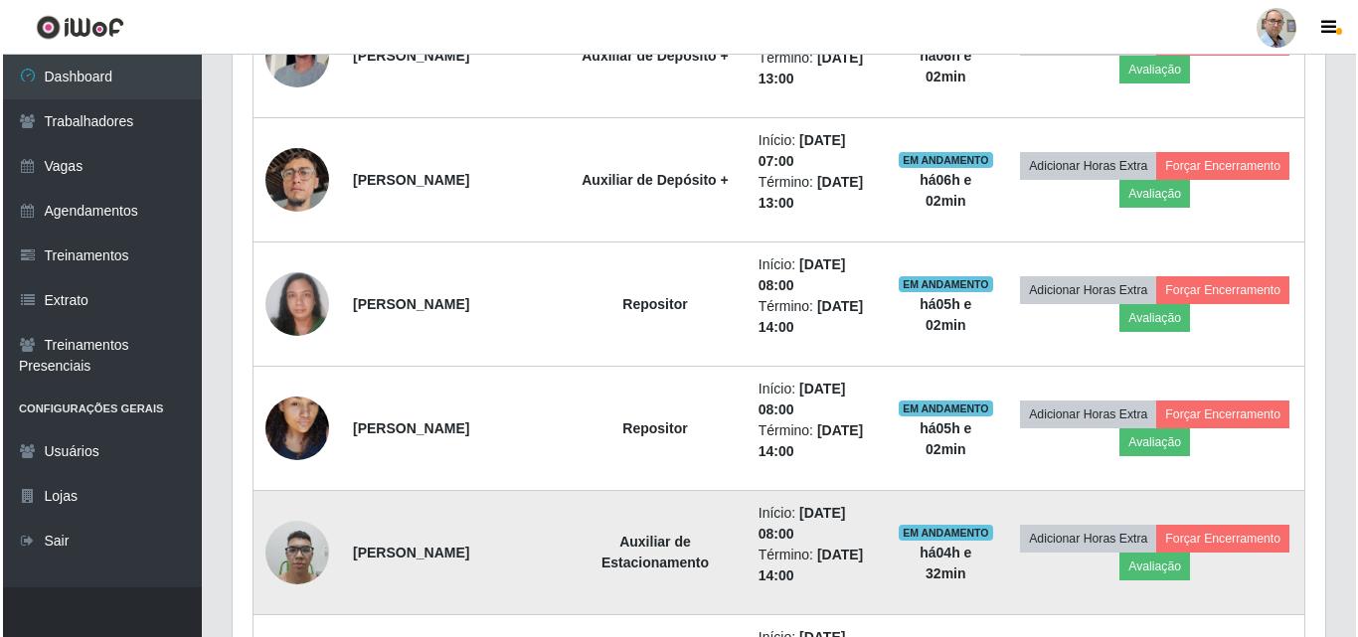
scroll to position [876, 0]
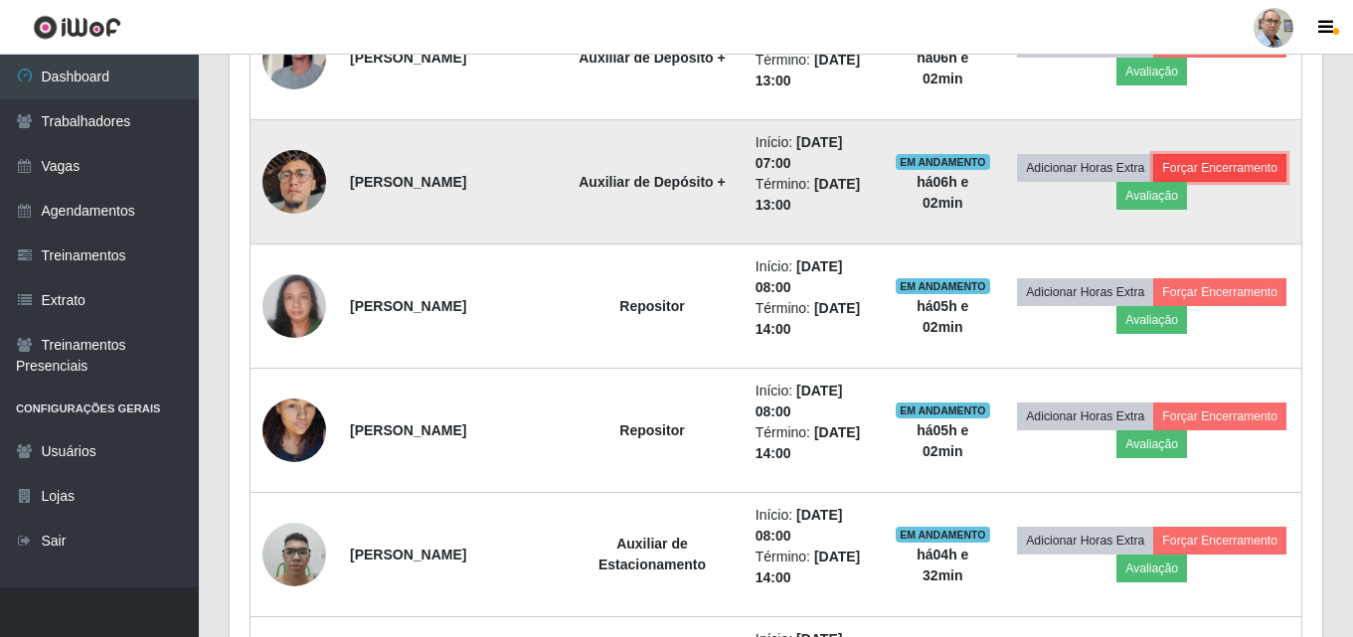
click at [1200, 166] on button "Forçar Encerramento" at bounding box center [1219, 168] width 133 height 28
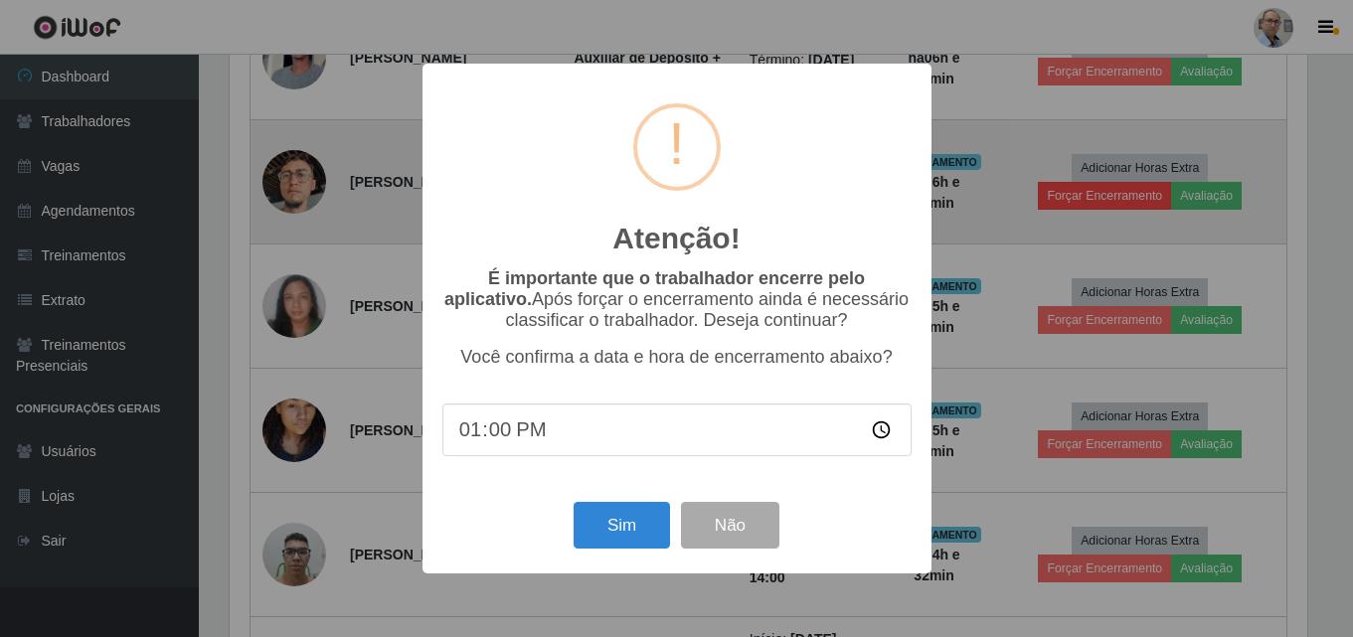
scroll to position [412, 1082]
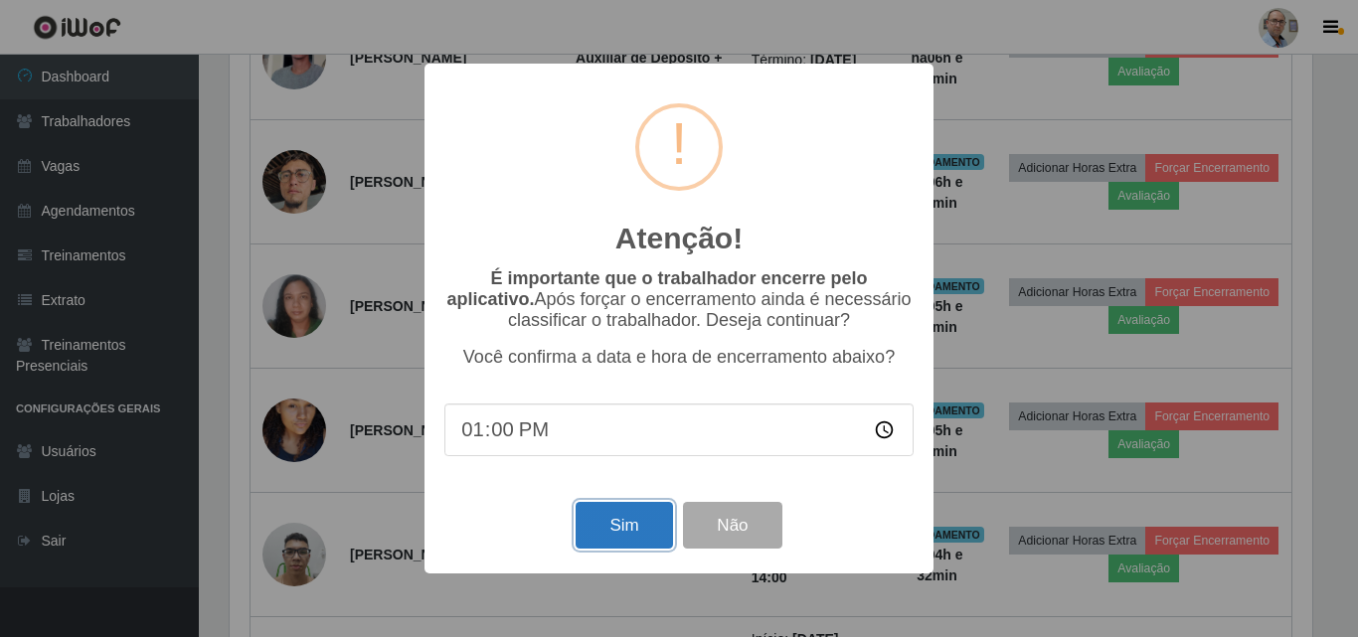
click at [621, 531] on button "Sim" at bounding box center [623, 525] width 96 height 47
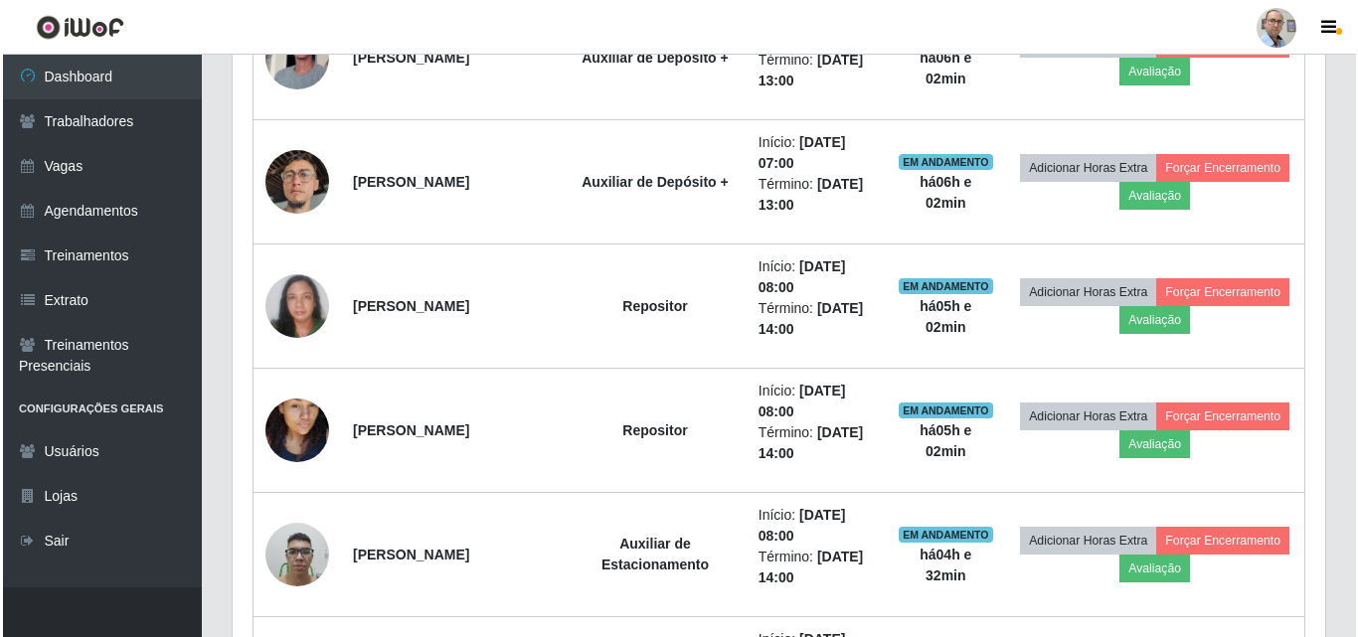
scroll to position [329, 0]
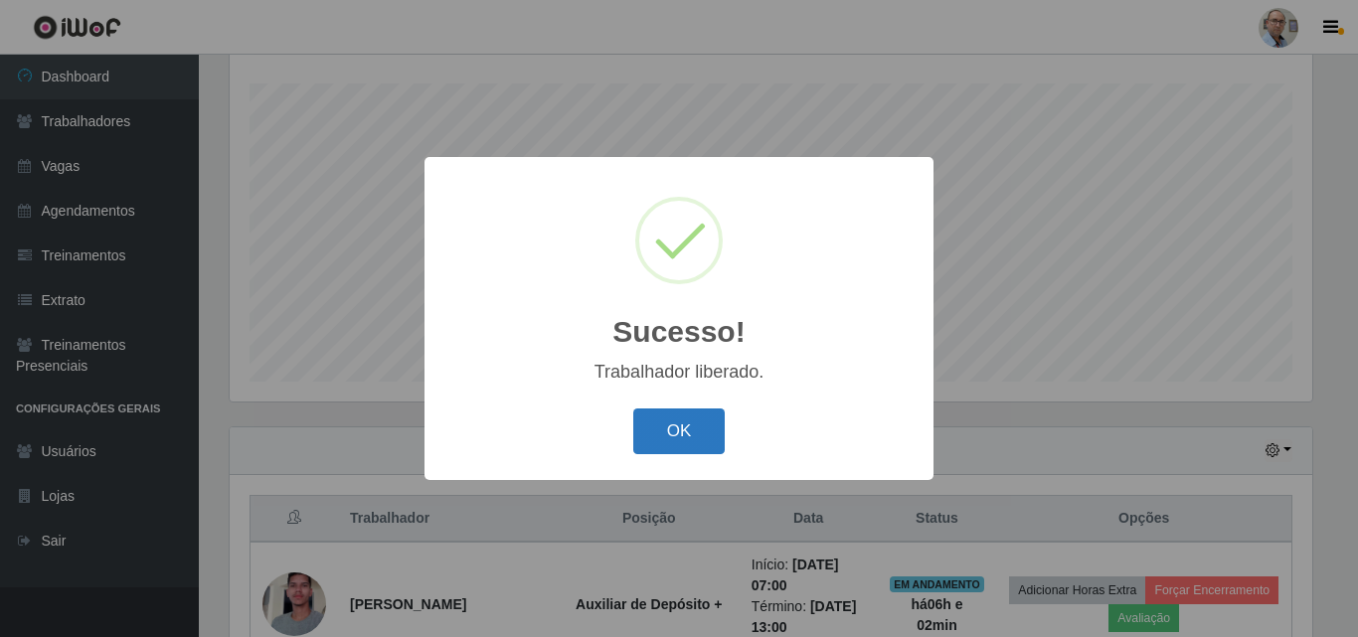
click at [699, 423] on button "OK" at bounding box center [679, 431] width 92 height 47
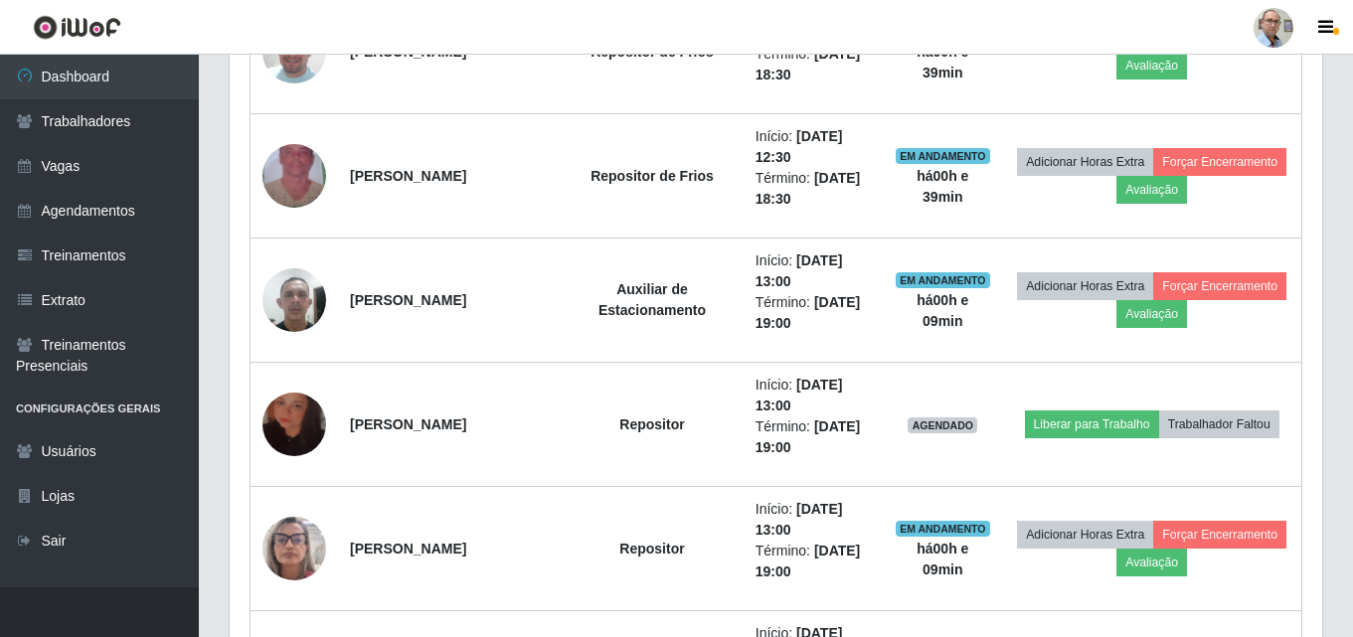
scroll to position [2416, 0]
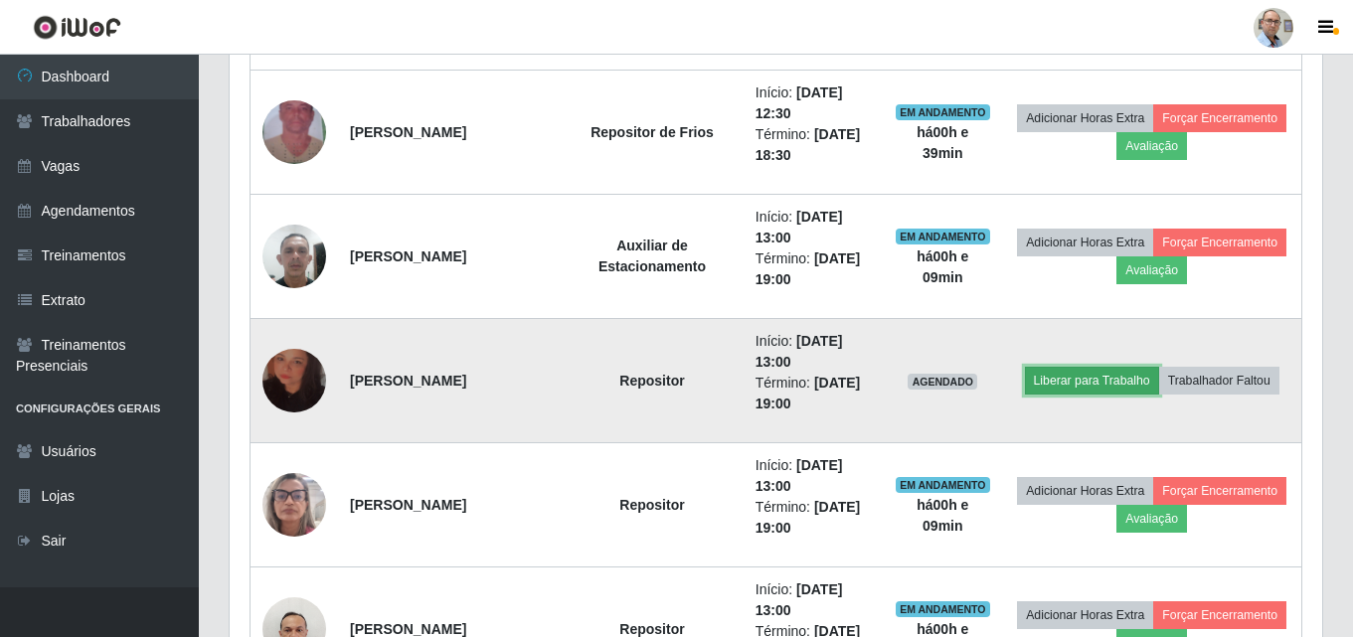
click at [1075, 384] on button "Liberar para Trabalho" at bounding box center [1092, 381] width 134 height 28
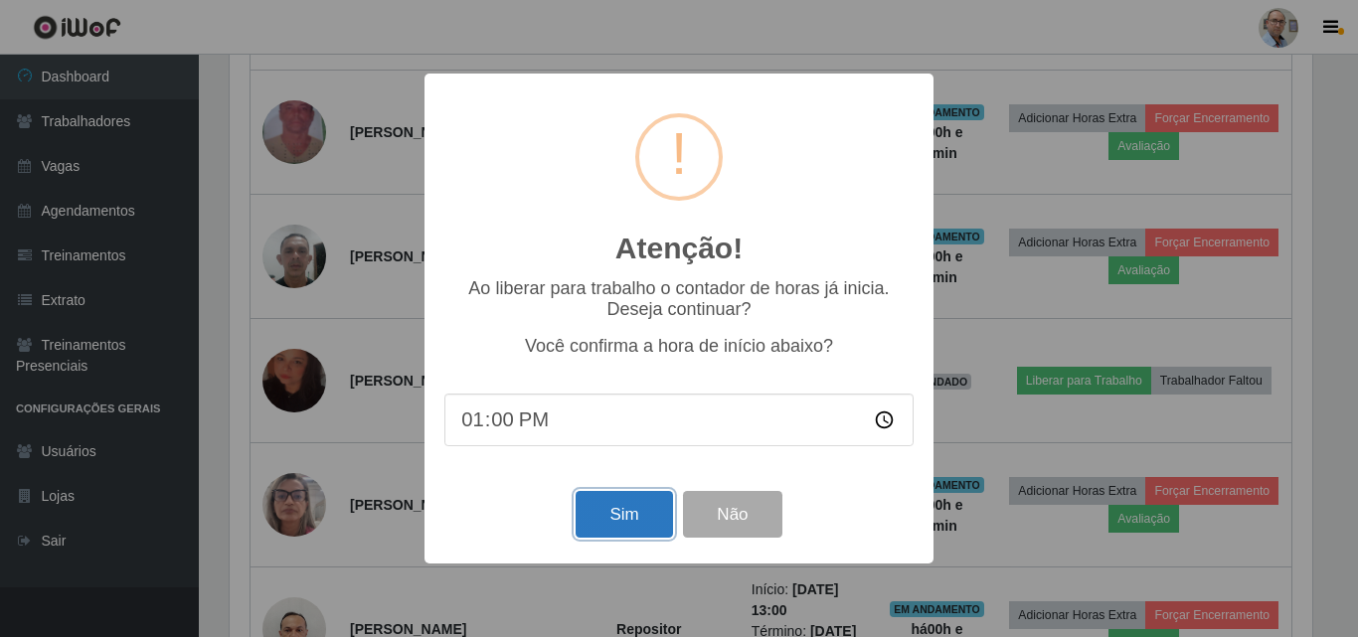
click at [621, 523] on button "Sim" at bounding box center [623, 514] width 96 height 47
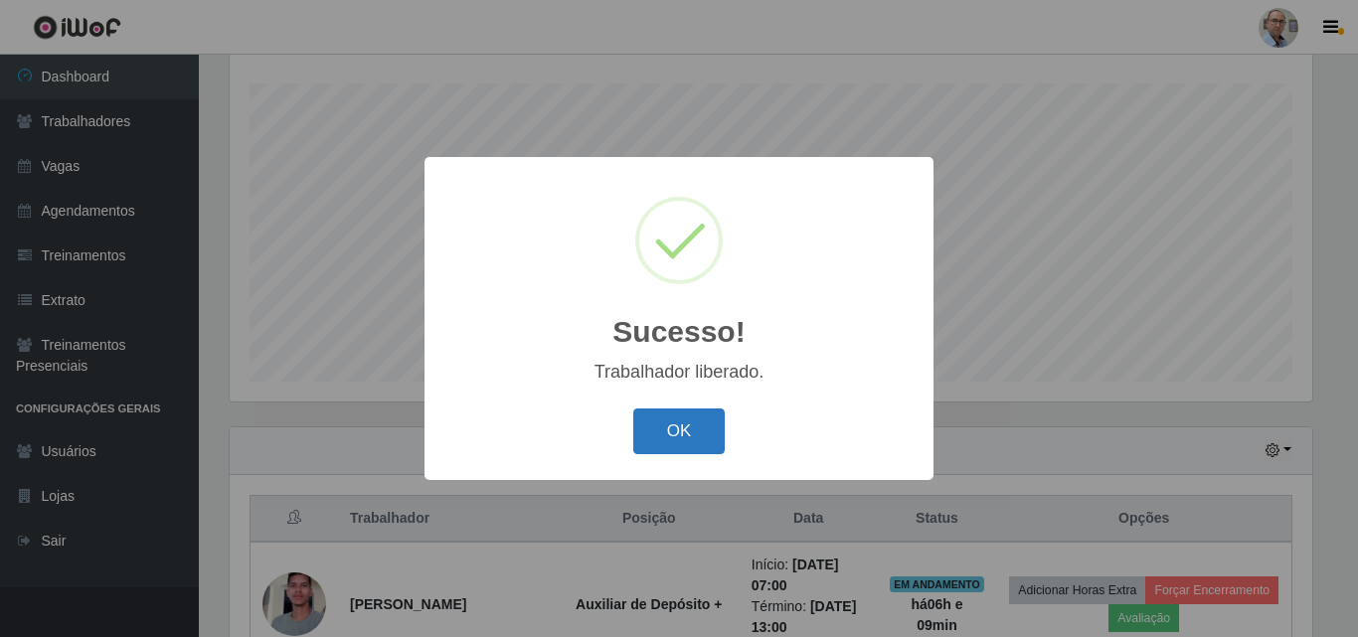
click at [697, 434] on button "OK" at bounding box center [679, 431] width 92 height 47
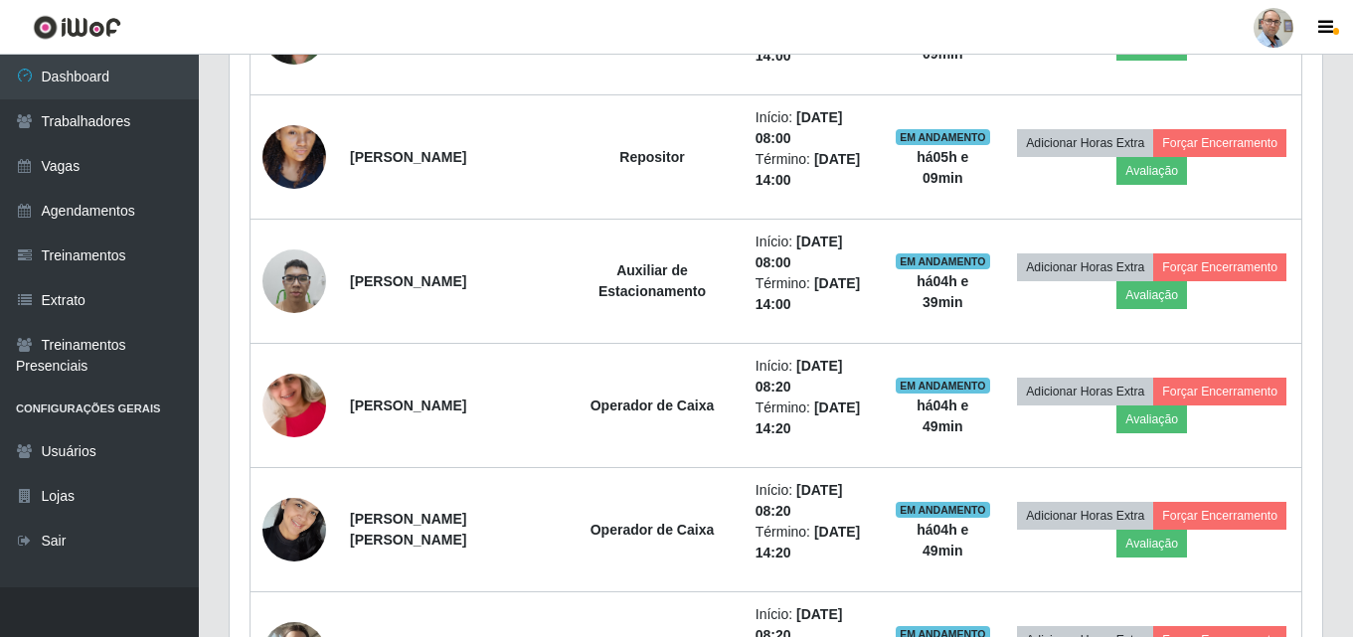
scroll to position [727, 0]
